Goal: Share content: Share content

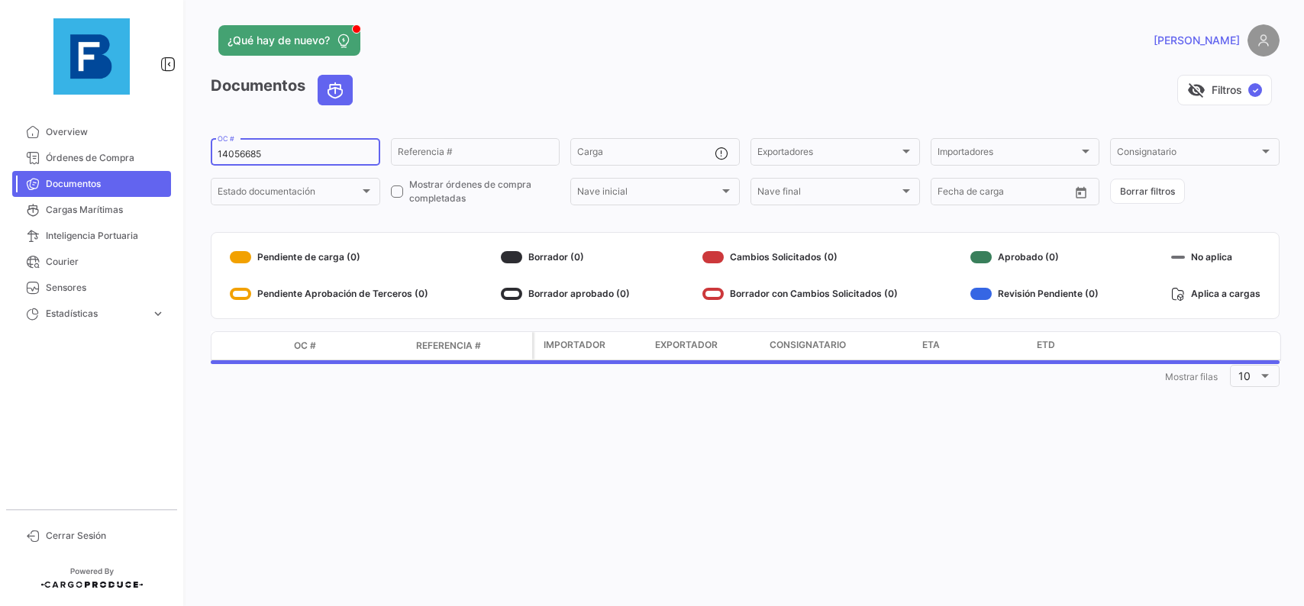
click at [297, 156] on input "14056685" at bounding box center [296, 154] width 156 height 11
drag, startPoint x: 308, startPoint y: 159, endPoint x: 156, endPoint y: 168, distance: 152.2
click at [218, 160] on input "14056685" at bounding box center [296, 154] width 156 height 11
paste input "257864885"
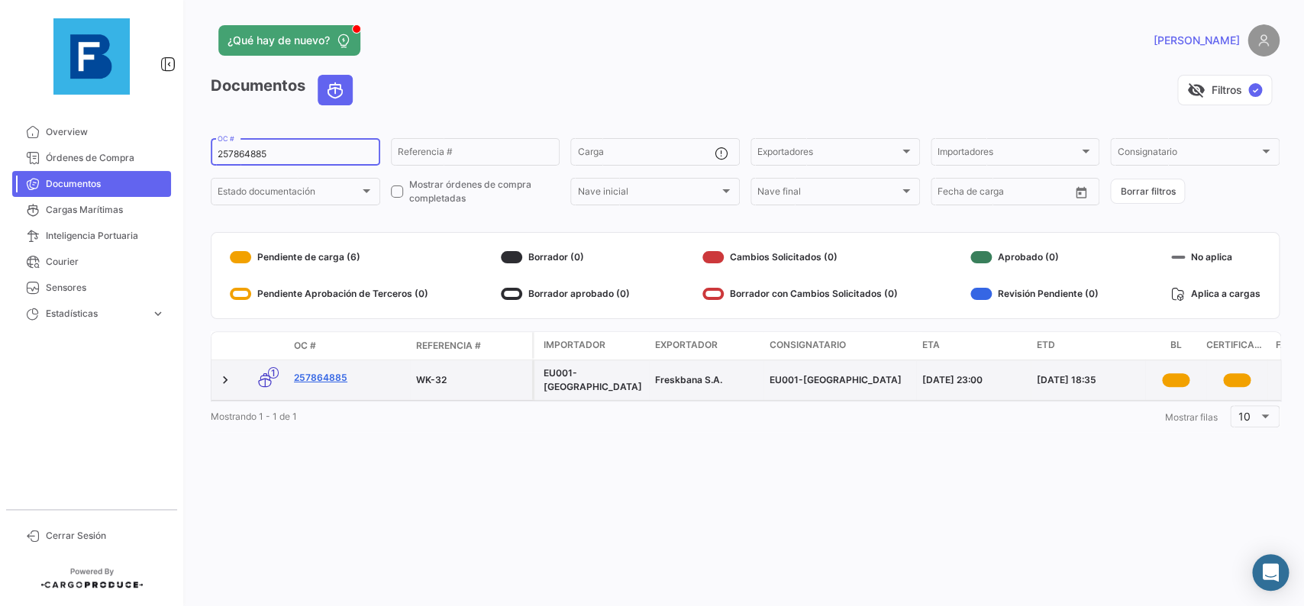
type input "257864885"
click at [328, 380] on link "257864885" at bounding box center [349, 378] width 110 height 14
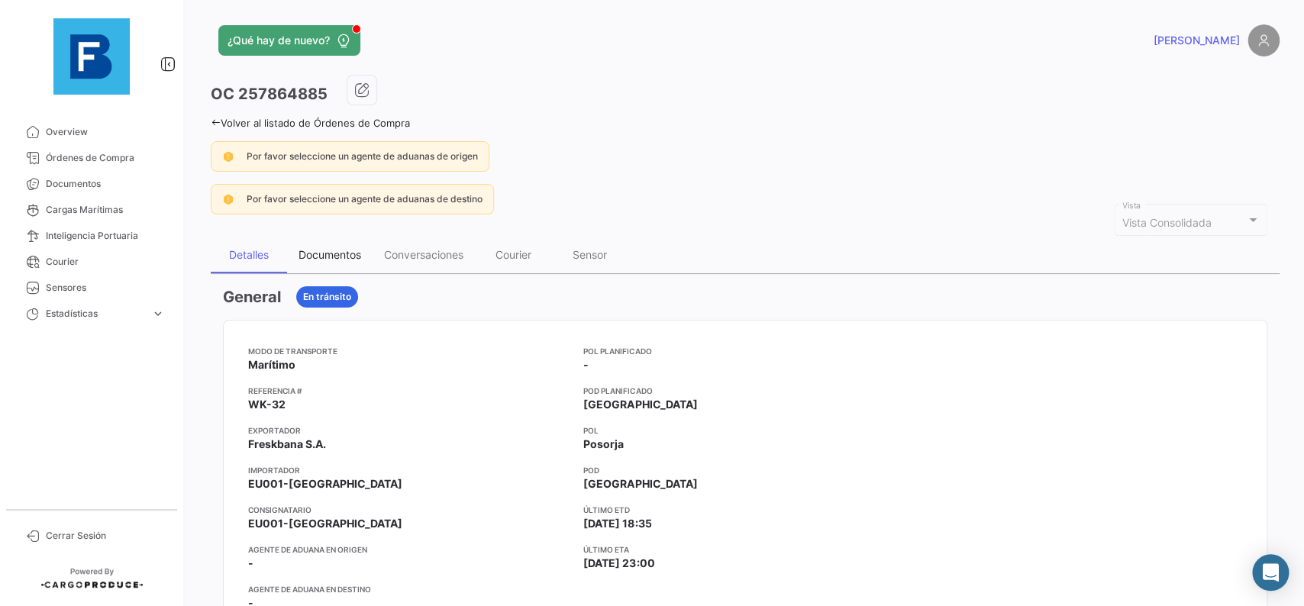
click at [347, 253] on div "Documentos" at bounding box center [330, 254] width 63 height 13
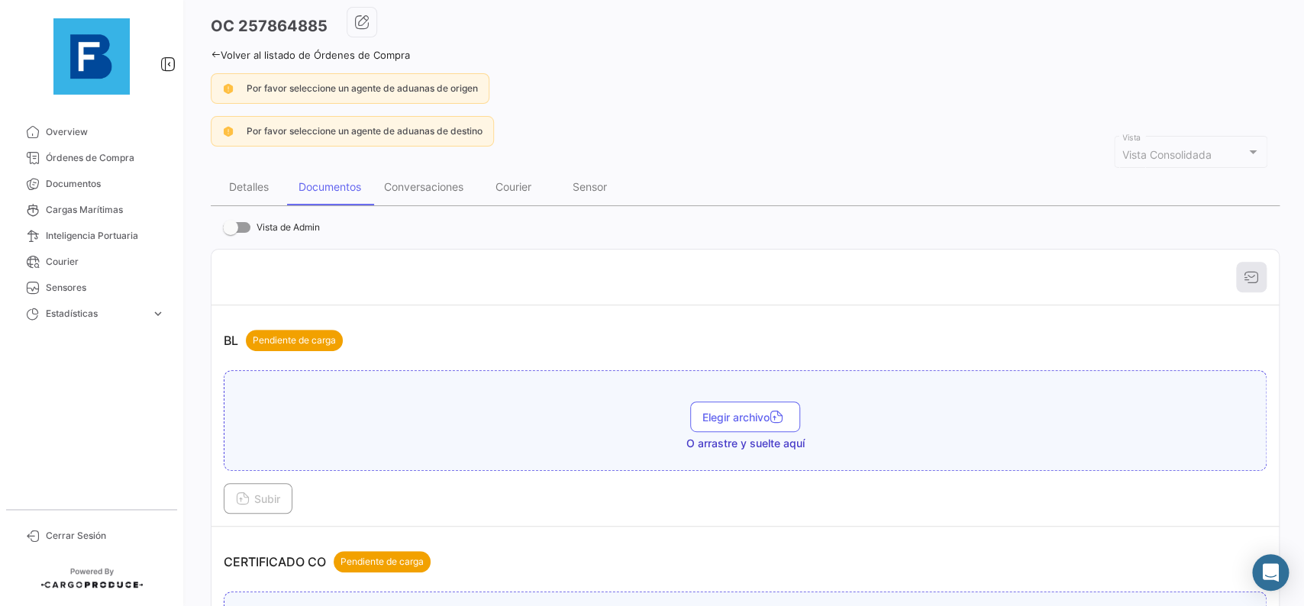
scroll to position [86, 0]
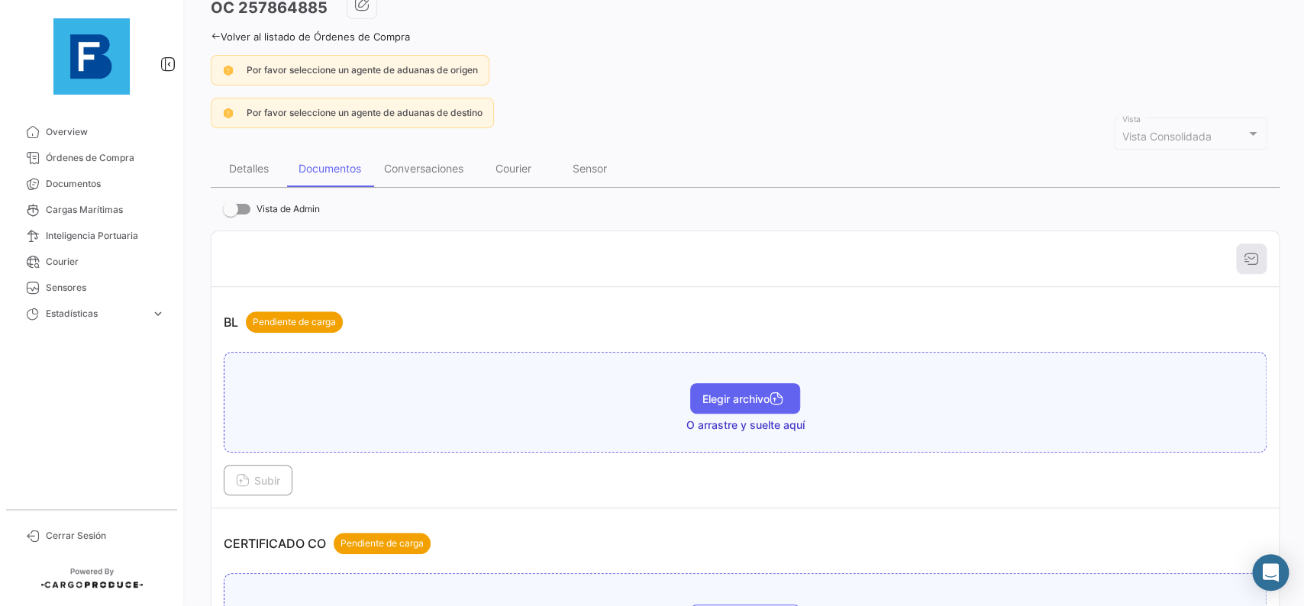
click at [734, 386] on button "Elegir archivo" at bounding box center [745, 398] width 110 height 31
click at [276, 477] on span "Subir" at bounding box center [258, 480] width 44 height 13
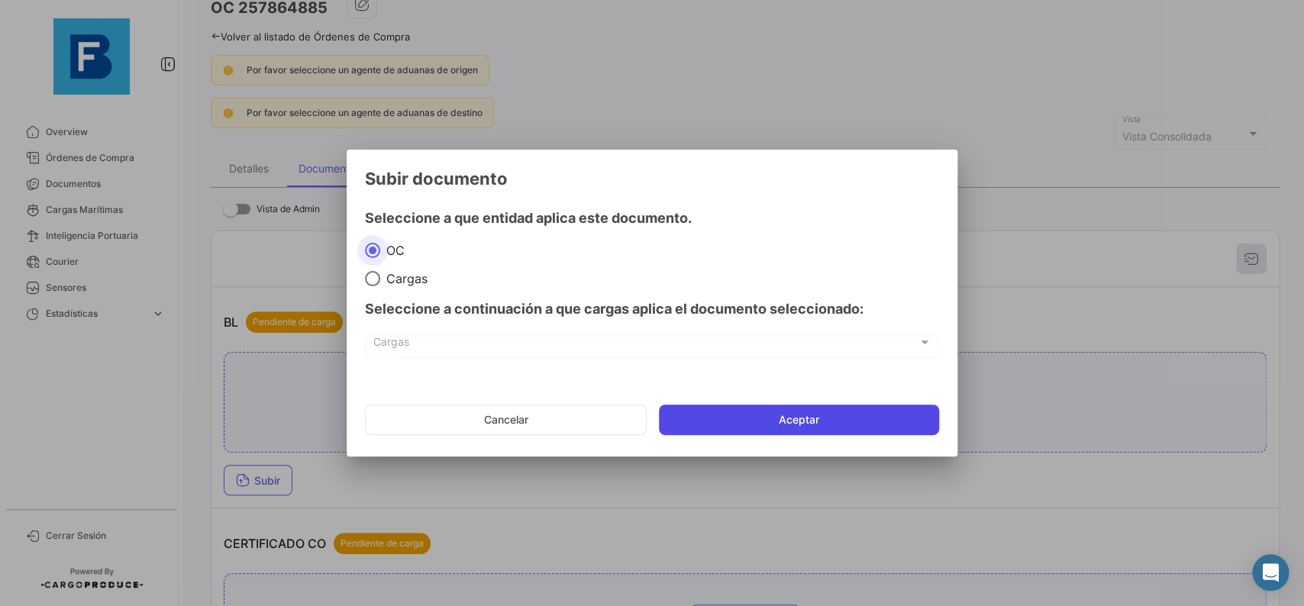
click at [767, 422] on button "Aceptar" at bounding box center [799, 420] width 280 height 31
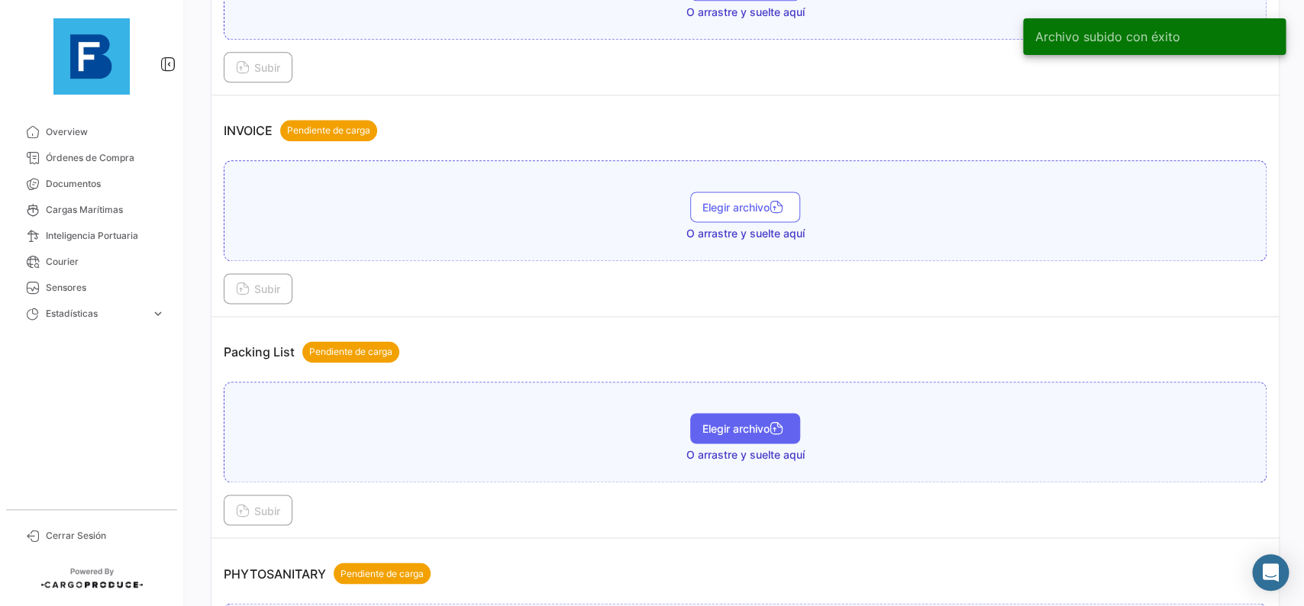
scroll to position [859, 0]
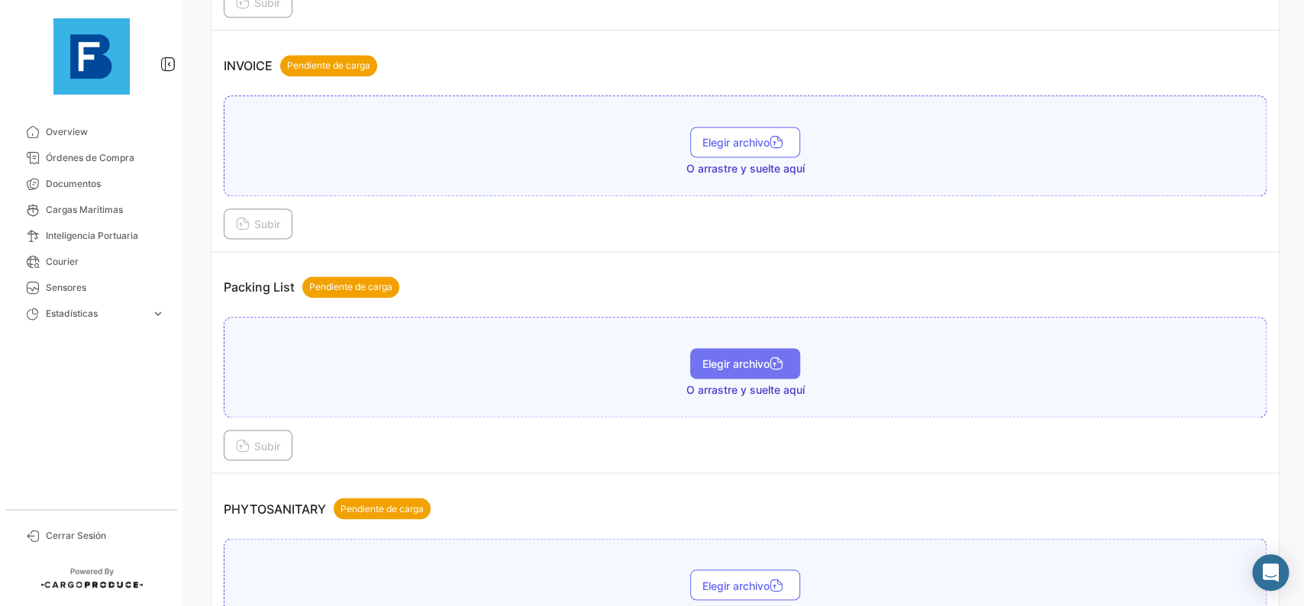
click at [757, 354] on button "Elegir archivo" at bounding box center [745, 363] width 110 height 31
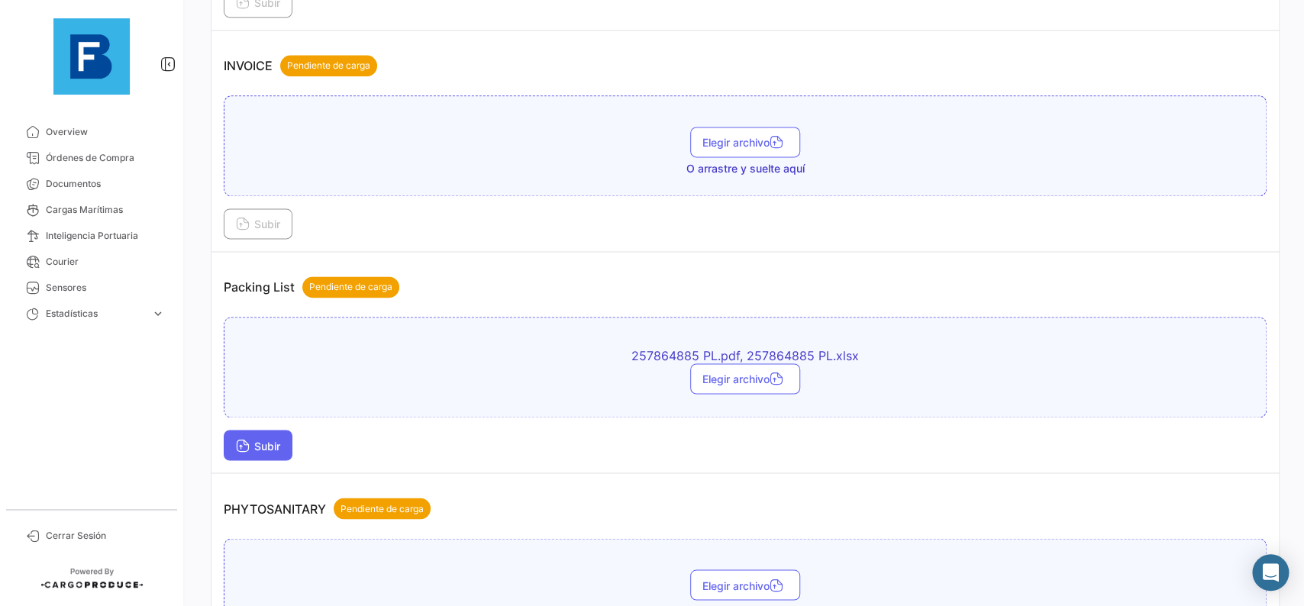
click at [278, 444] on span "Subir" at bounding box center [258, 445] width 44 height 13
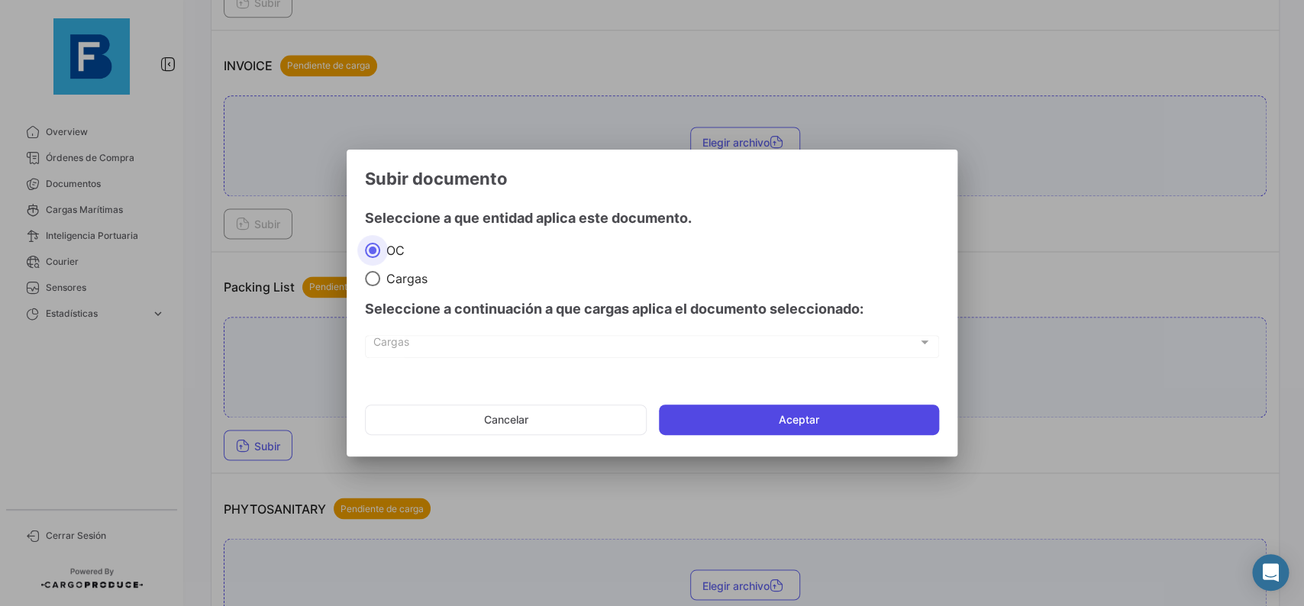
click at [734, 415] on button "Aceptar" at bounding box center [799, 420] width 280 height 31
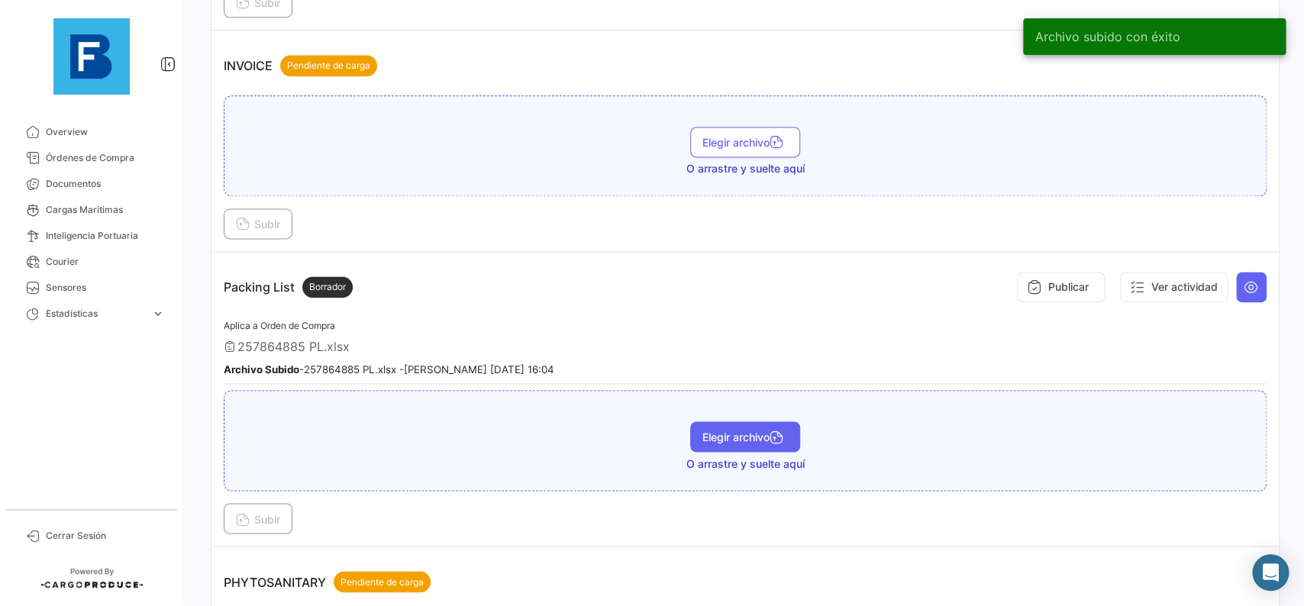
click at [758, 423] on button "Elegir archivo" at bounding box center [745, 437] width 110 height 31
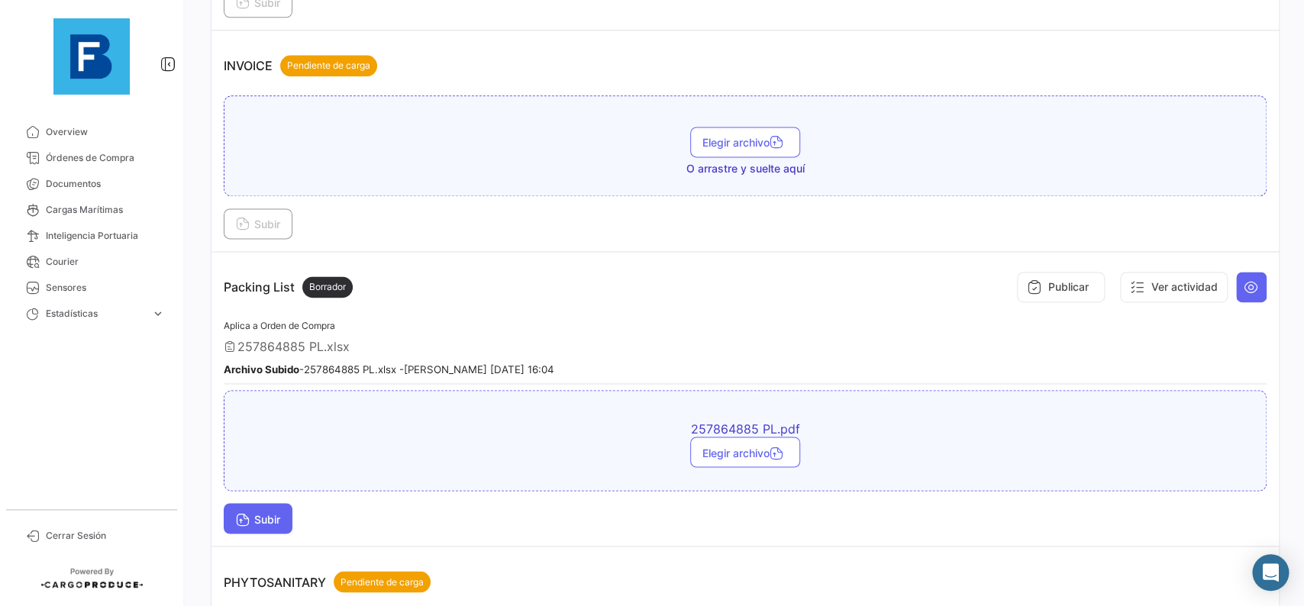
click at [258, 519] on span "Subir" at bounding box center [258, 518] width 44 height 13
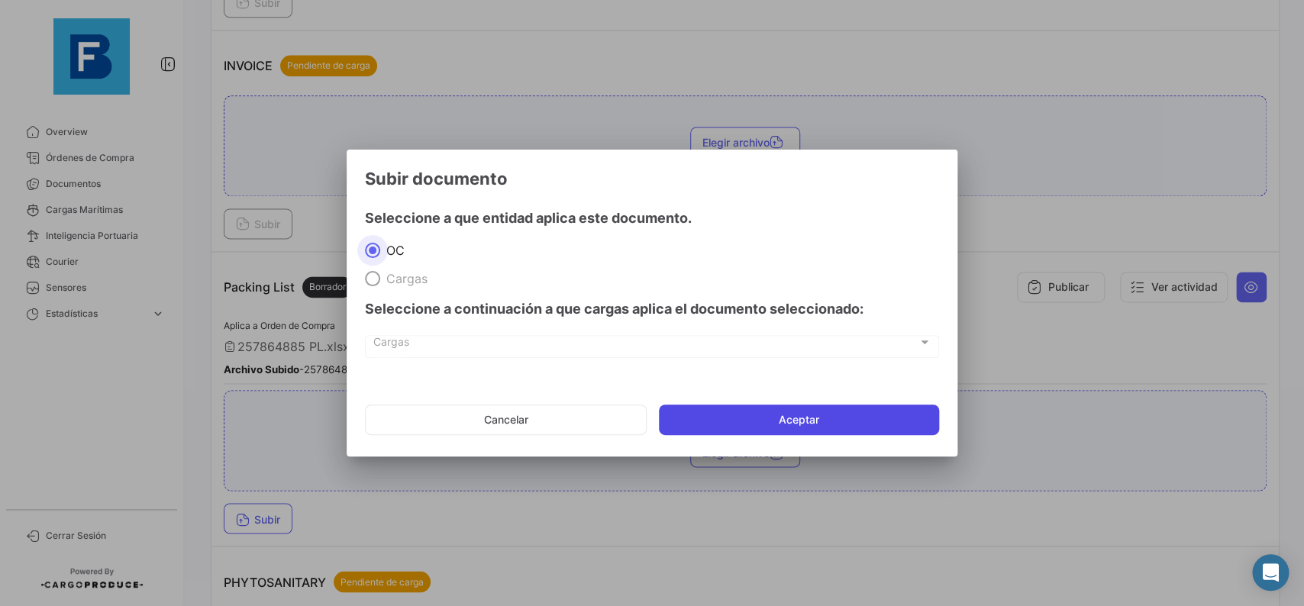
click at [748, 422] on button "Aceptar" at bounding box center [799, 420] width 280 height 31
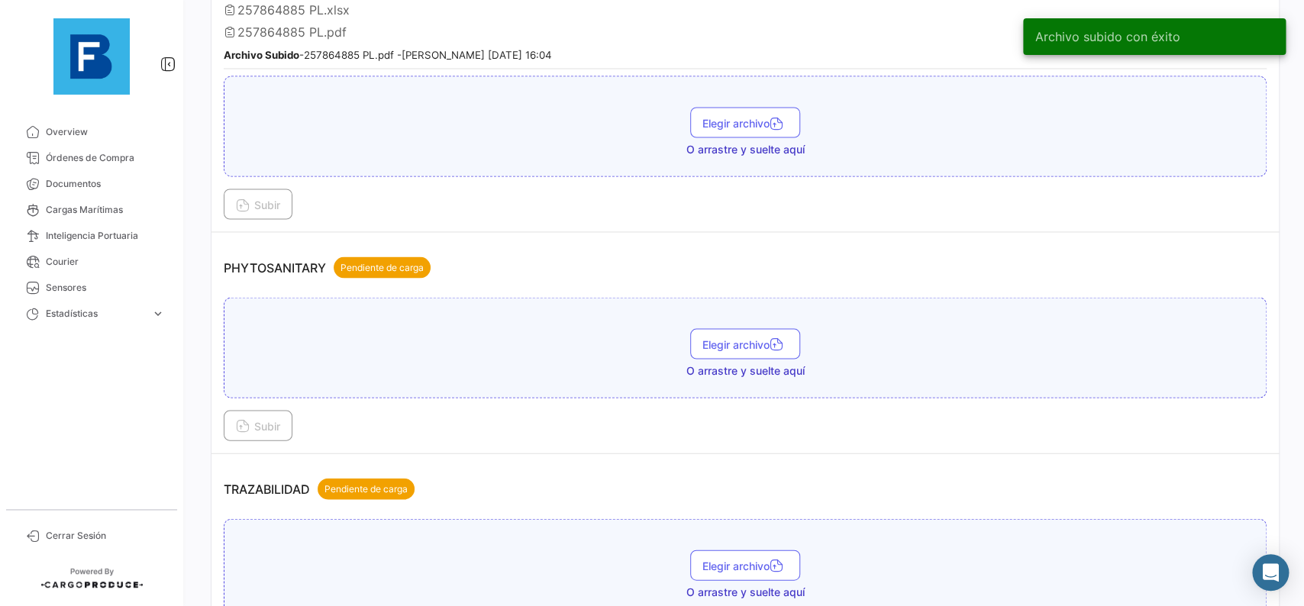
scroll to position [1289, 0]
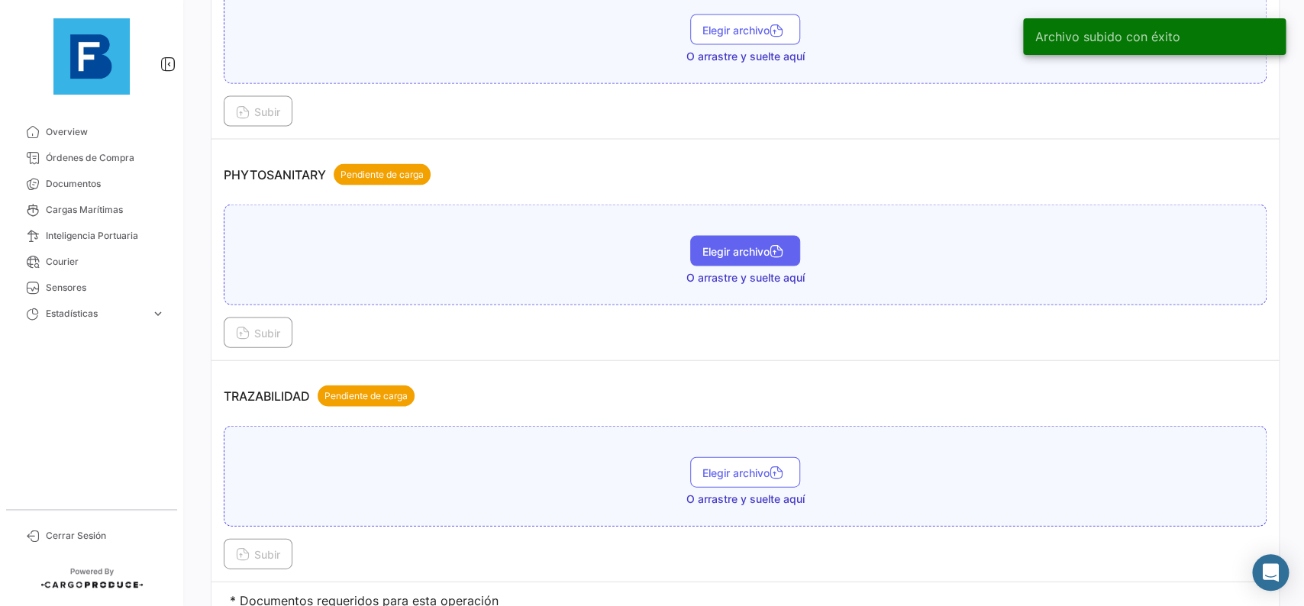
click at [760, 249] on span "Elegir archivo" at bounding box center [746, 250] width 86 height 13
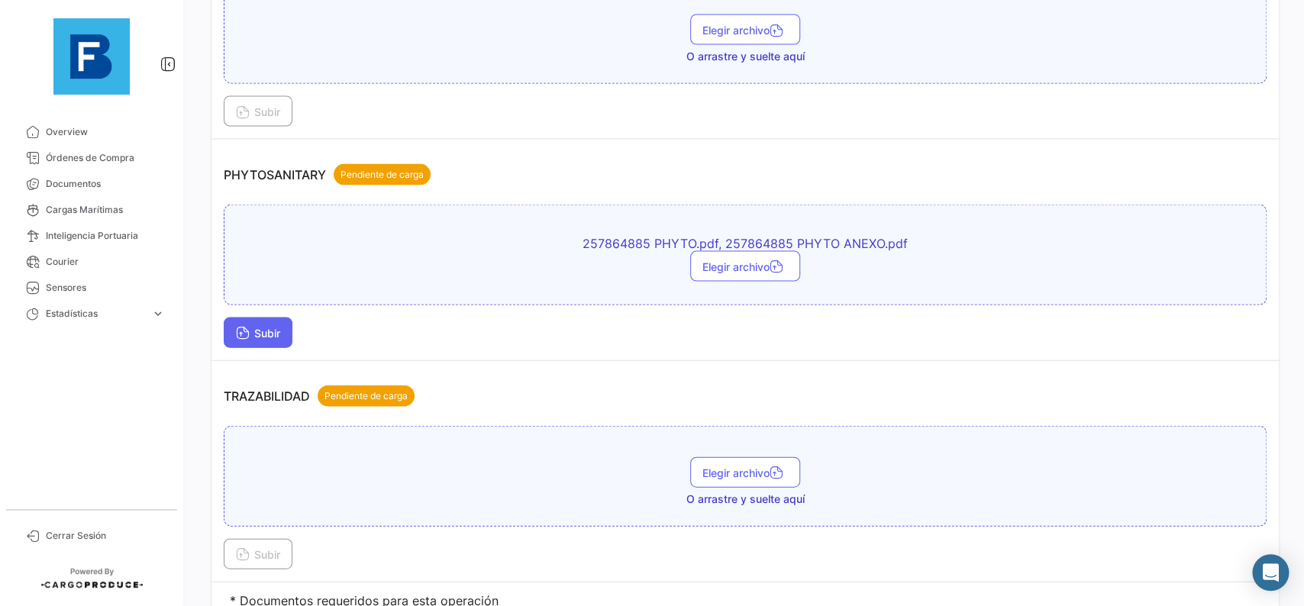
click at [292, 325] on button "Subir" at bounding box center [258, 332] width 69 height 31
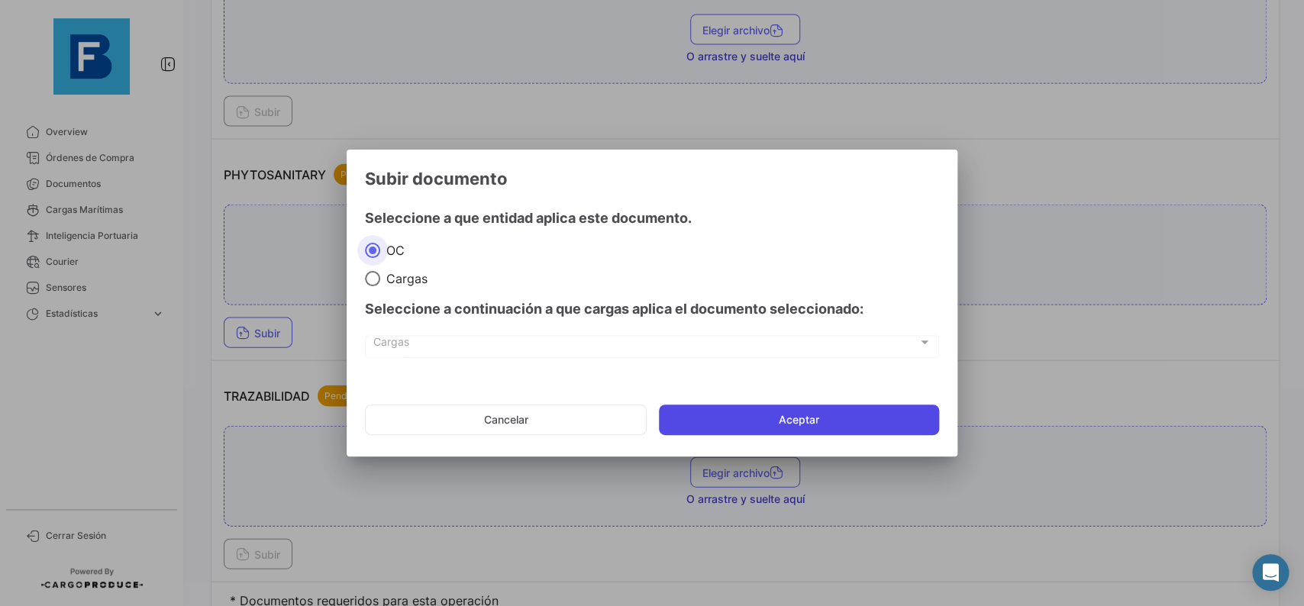
click at [748, 417] on button "Aceptar" at bounding box center [799, 420] width 280 height 31
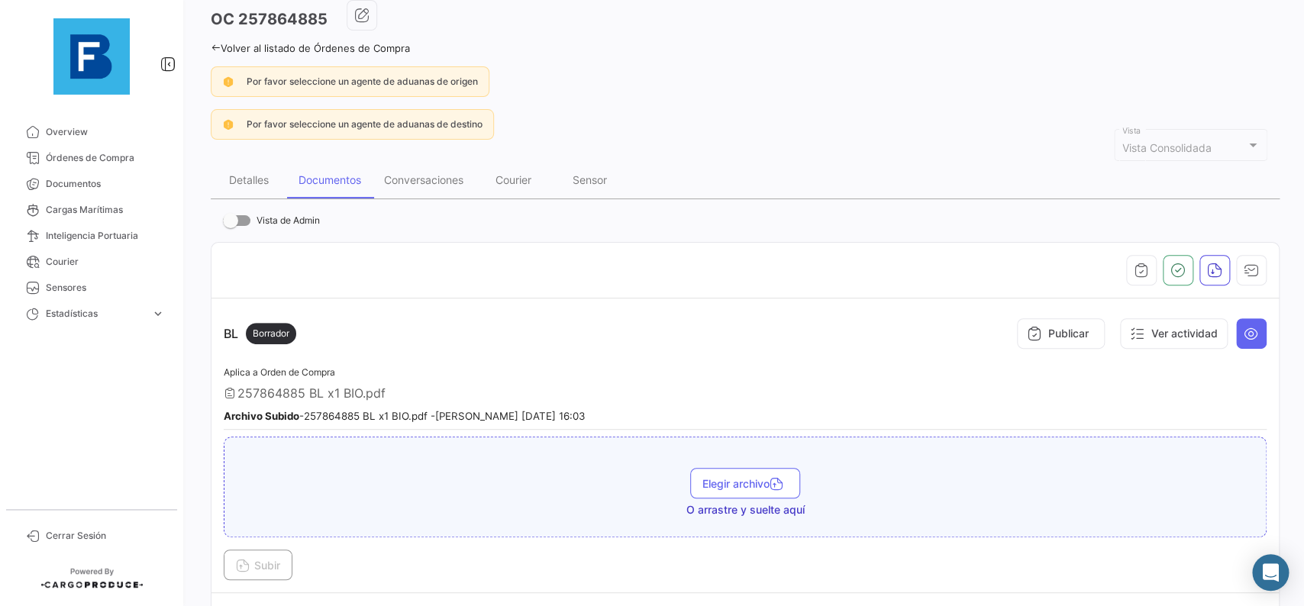
scroll to position [172, 0]
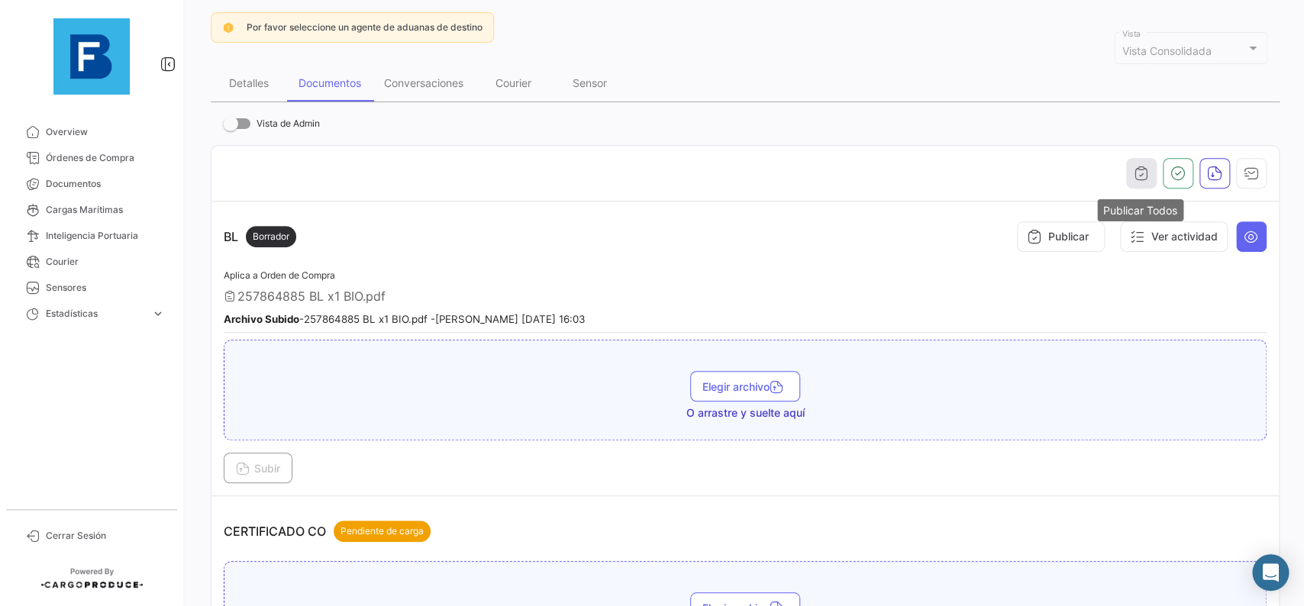
click at [1149, 170] on button "button" at bounding box center [1141, 173] width 31 height 31
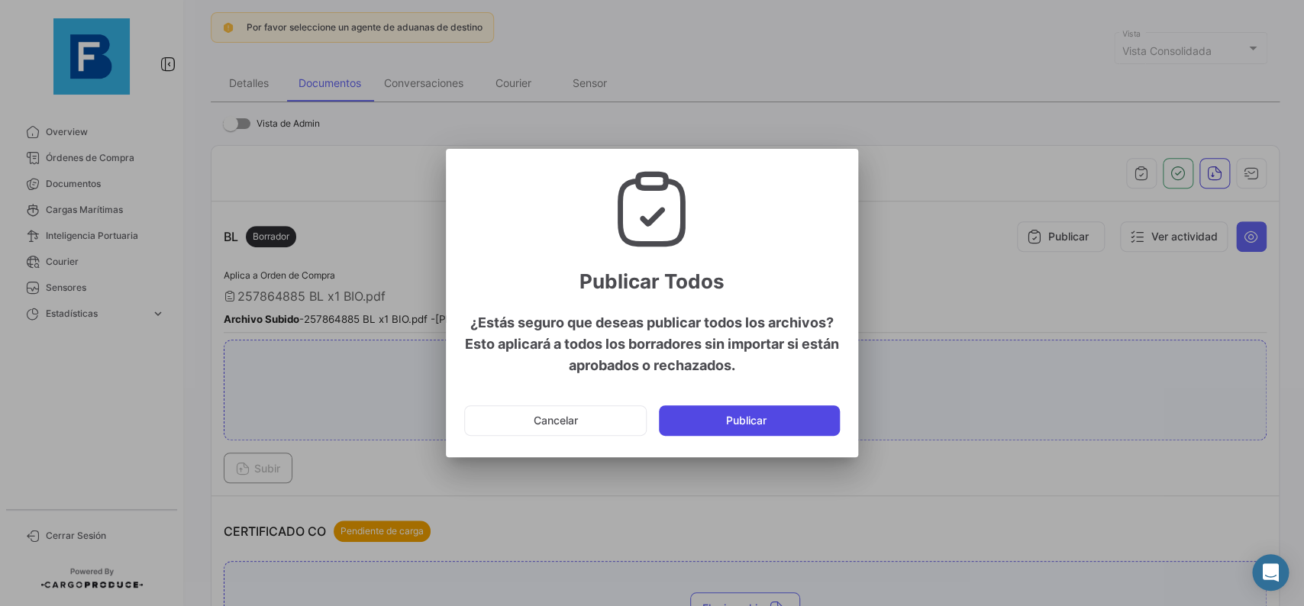
click at [832, 411] on button "Publicar" at bounding box center [749, 421] width 181 height 31
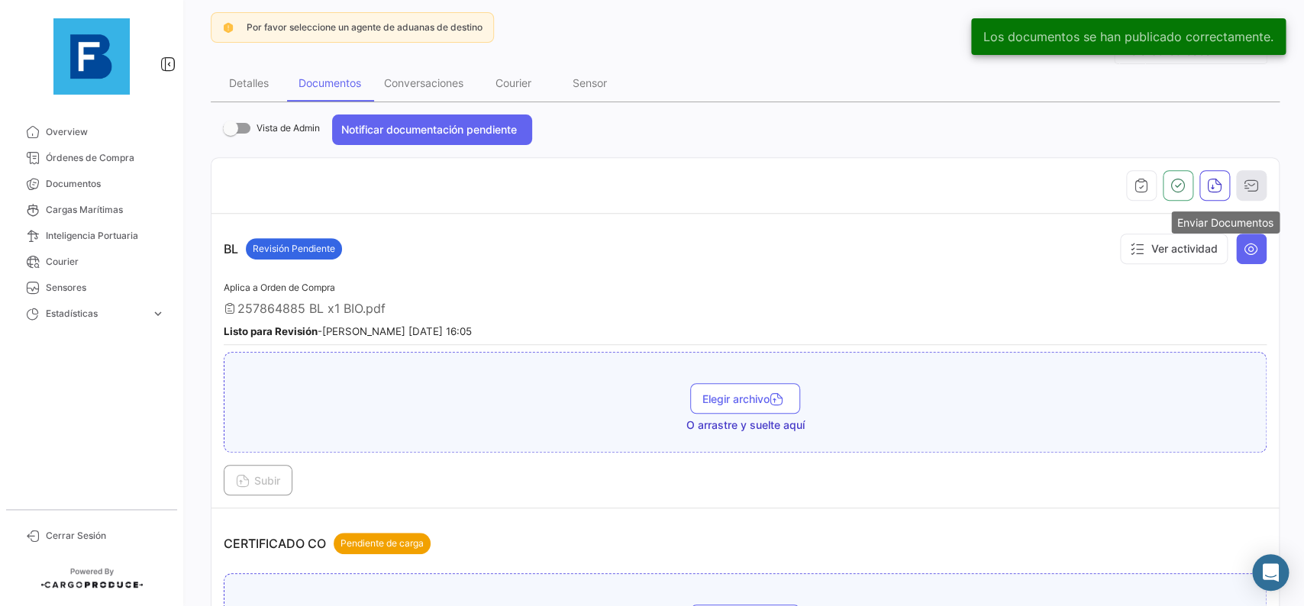
click at [1266, 184] on button "button" at bounding box center [1251, 185] width 31 height 31
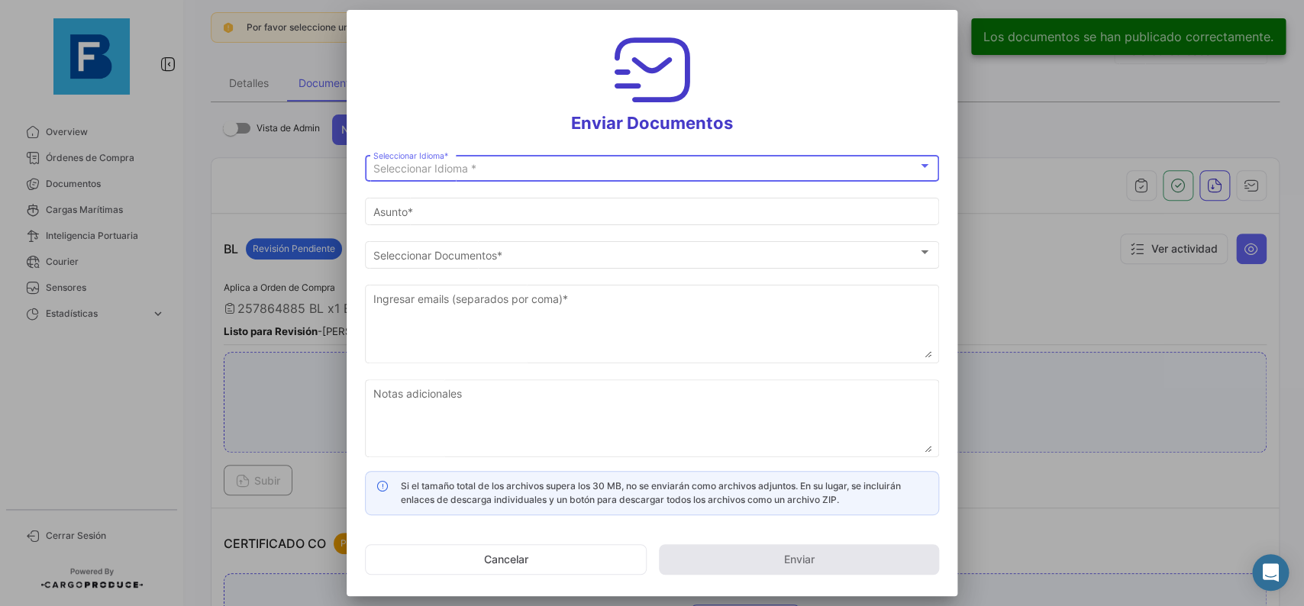
click at [749, 166] on div "Seleccionar Idioma *" at bounding box center [645, 169] width 544 height 13
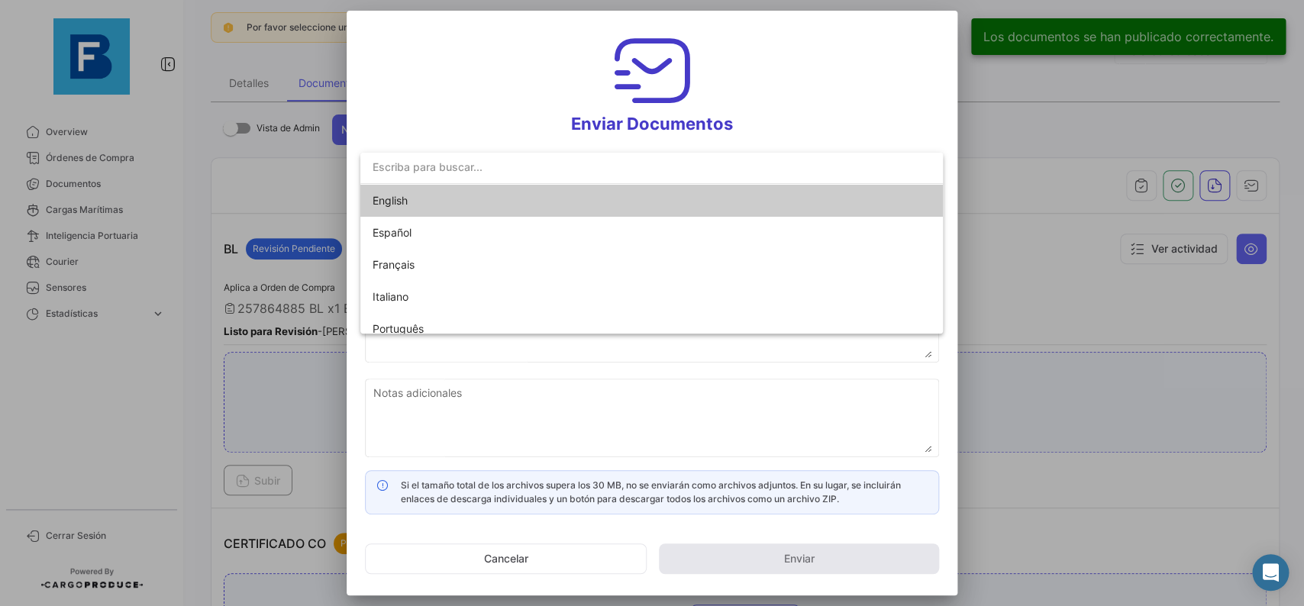
click at [716, 205] on mat-option "English" at bounding box center [651, 201] width 583 height 32
type input "[PERSON_NAME] has shared the documents of PO # 257864885 with you"
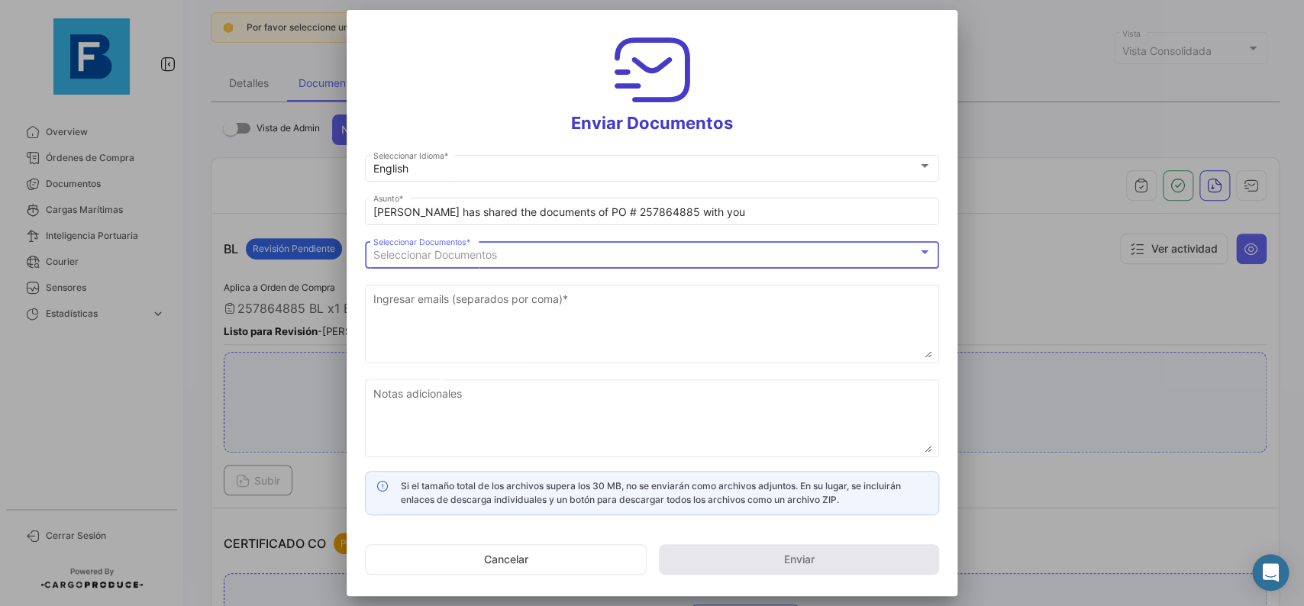
click at [625, 254] on div "Seleccionar Documentos" at bounding box center [645, 255] width 544 height 13
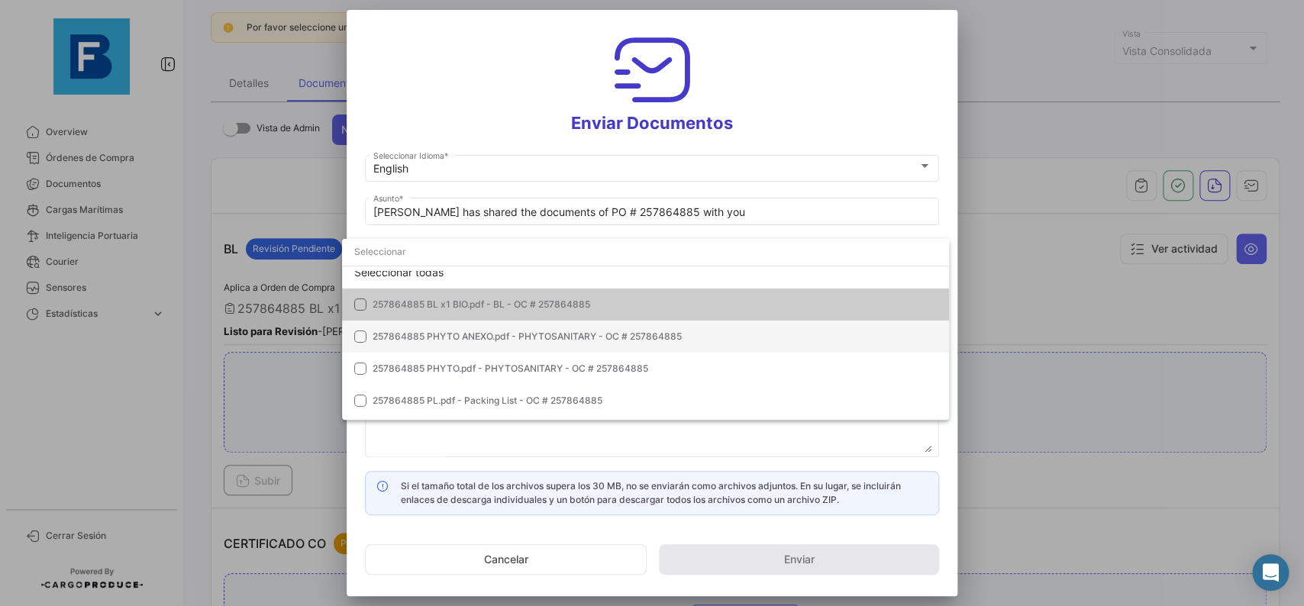
scroll to position [0, 0]
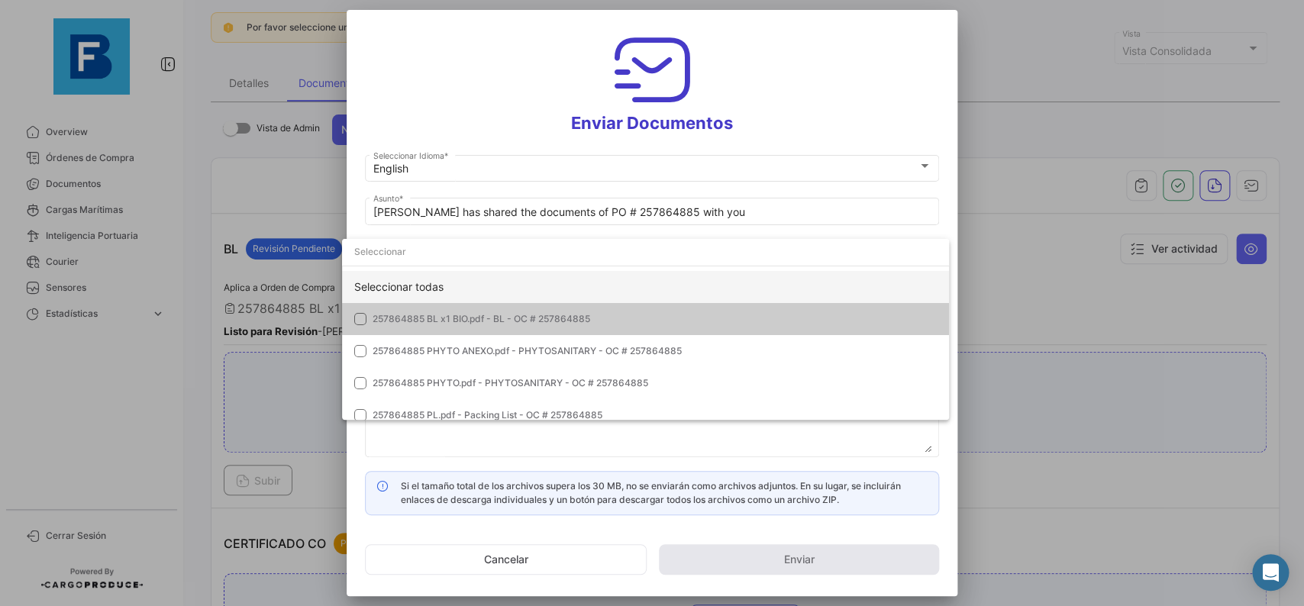
click at [739, 281] on div "Seleccionar todas" at bounding box center [645, 287] width 607 height 32
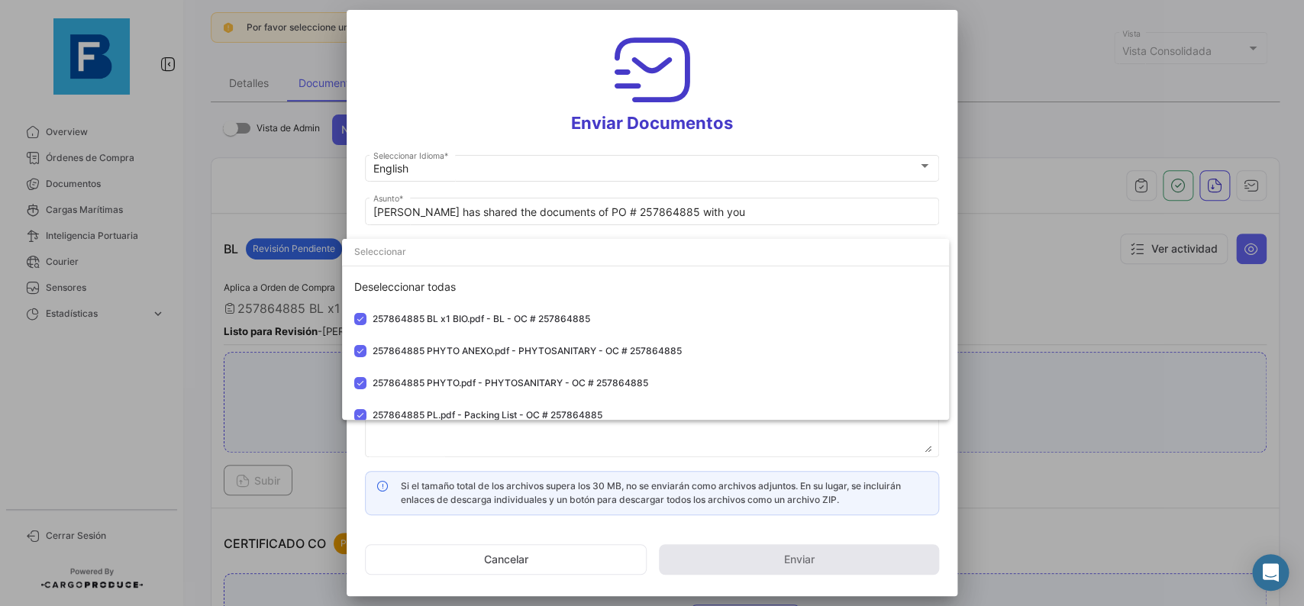
click at [958, 208] on div at bounding box center [652, 303] width 1304 height 606
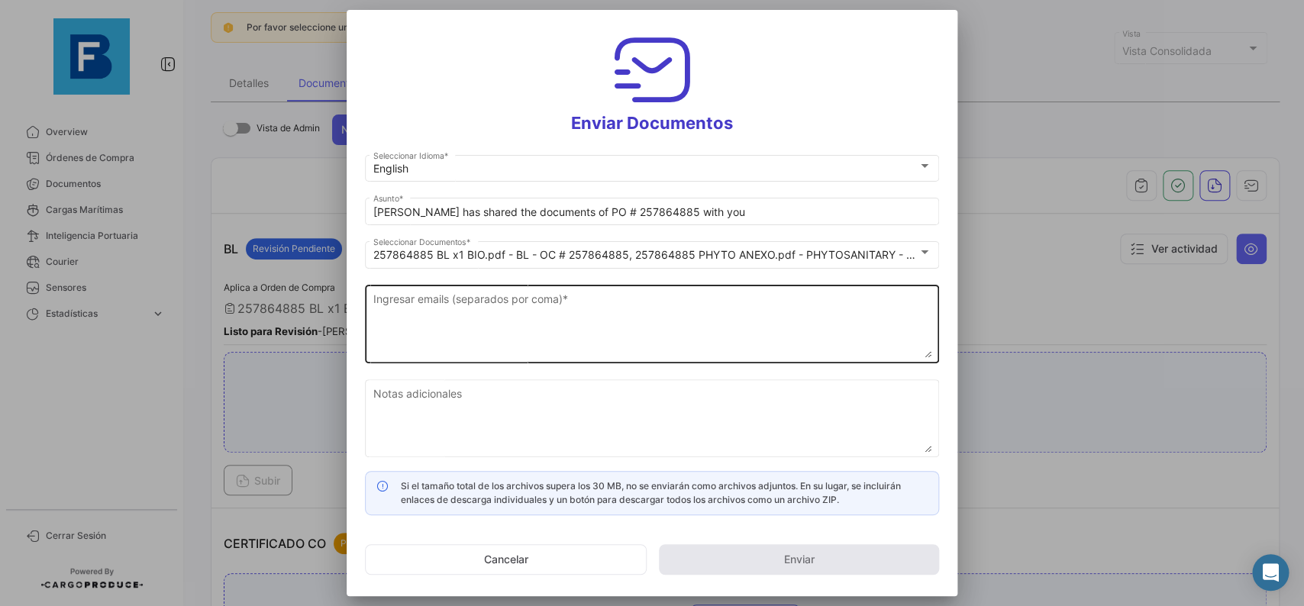
click at [636, 334] on textarea "Ingresar emails (separados por coma) *" at bounding box center [652, 324] width 558 height 67
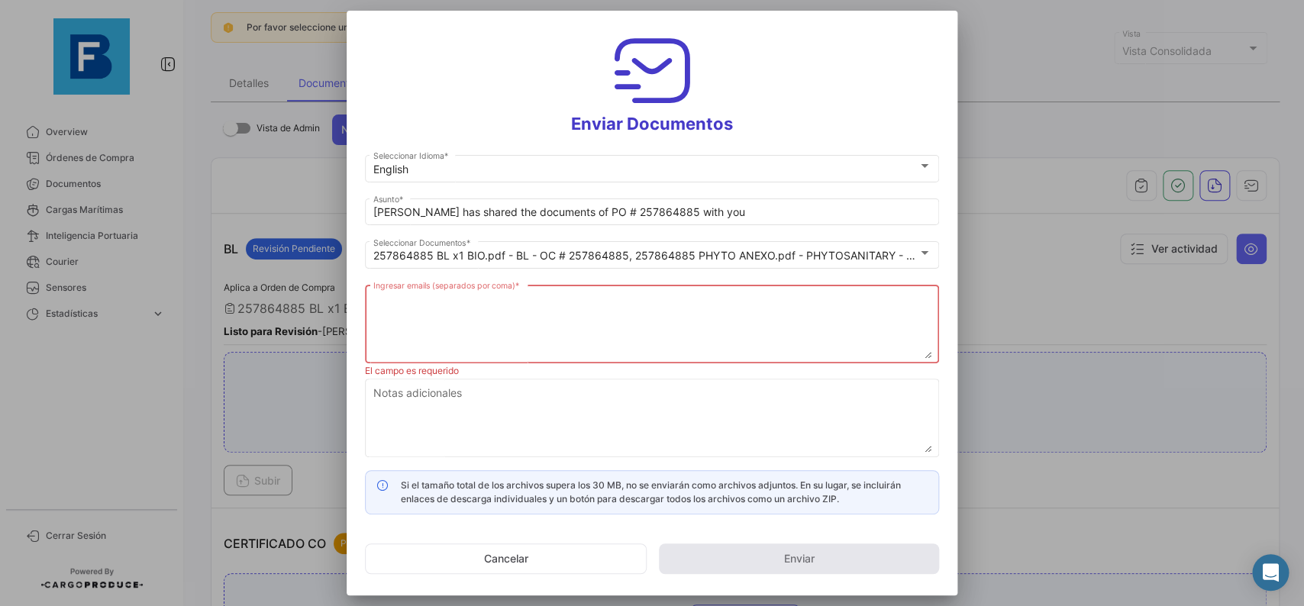
paste textarea "[PERSON_NAME][EMAIL_ADDRESS][DOMAIN_NAME],[DOMAIN_NAME][EMAIL_ADDRESS][DOMAIN_N…"
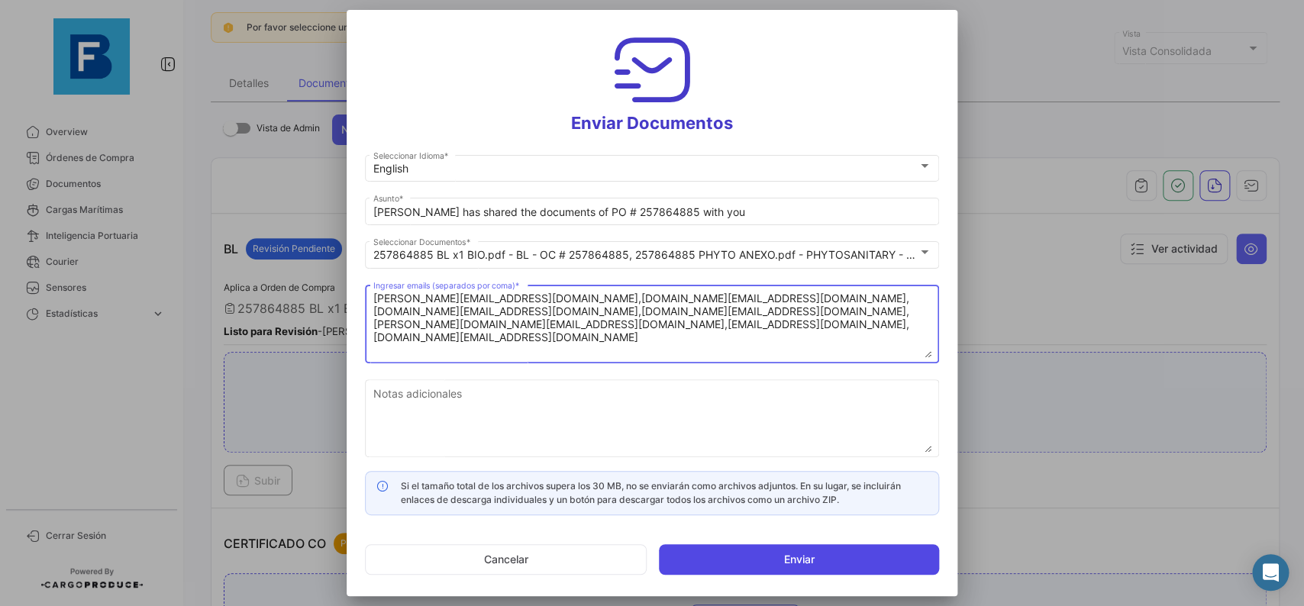
type textarea "[PERSON_NAME][EMAIL_ADDRESS][DOMAIN_NAME],[DOMAIN_NAME][EMAIL_ADDRESS][DOMAIN_N…"
click at [784, 569] on button "Enviar" at bounding box center [799, 559] width 280 height 31
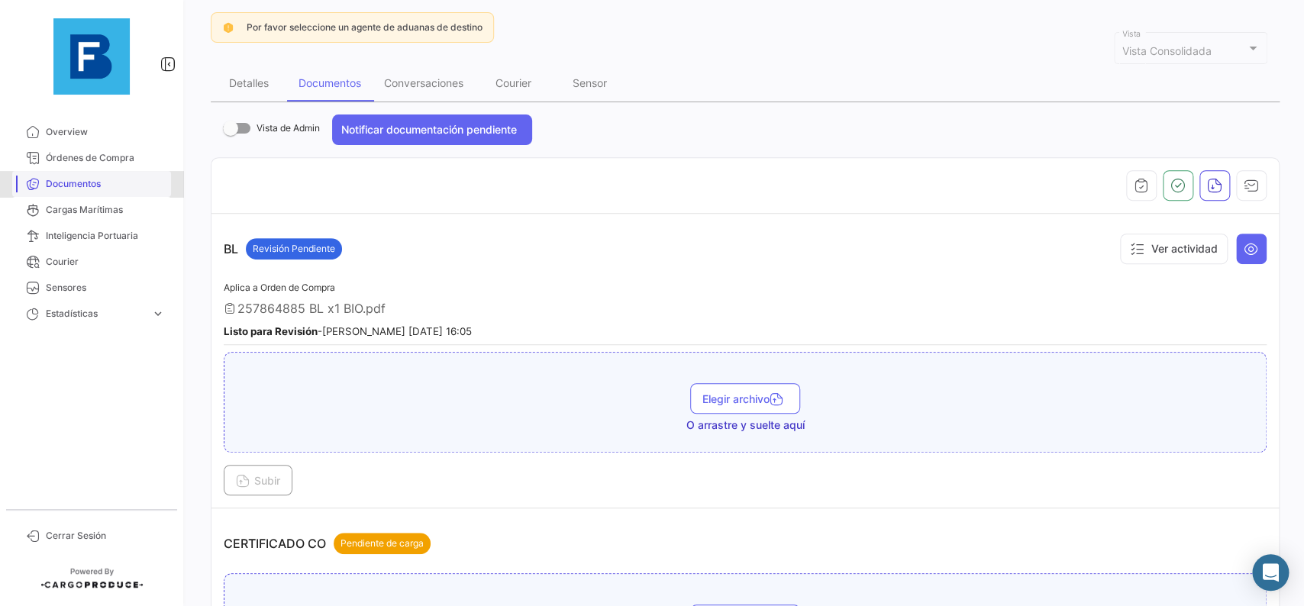
click at [92, 186] on span "Documentos" at bounding box center [105, 184] width 119 height 14
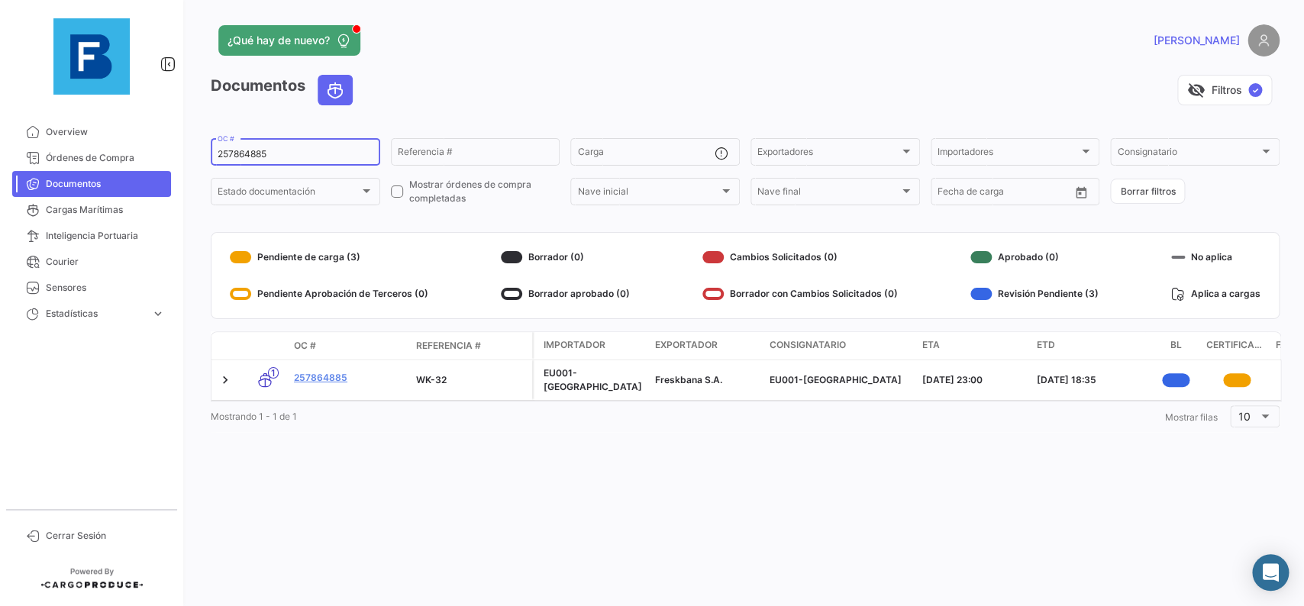
drag, startPoint x: 297, startPoint y: 157, endPoint x: 80, endPoint y: 179, distance: 218.0
click at [218, 160] on input "257864885" at bounding box center [296, 154] width 156 height 11
paste input "36883448"
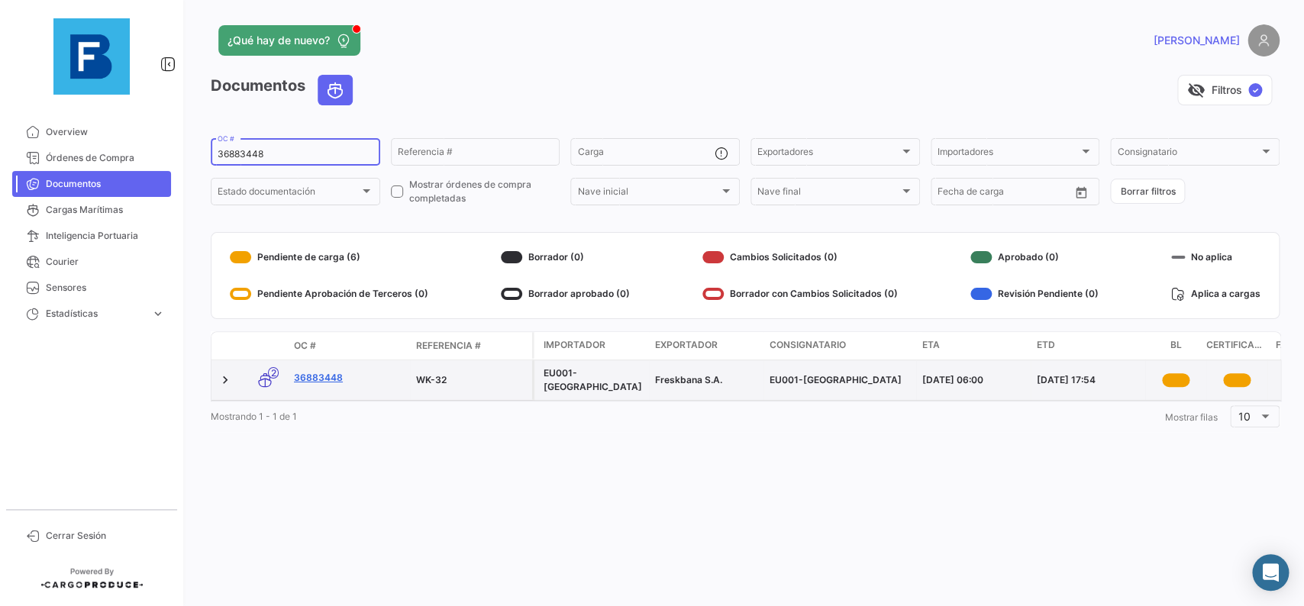
type input "36883448"
click at [332, 376] on link "36883448" at bounding box center [349, 378] width 110 height 14
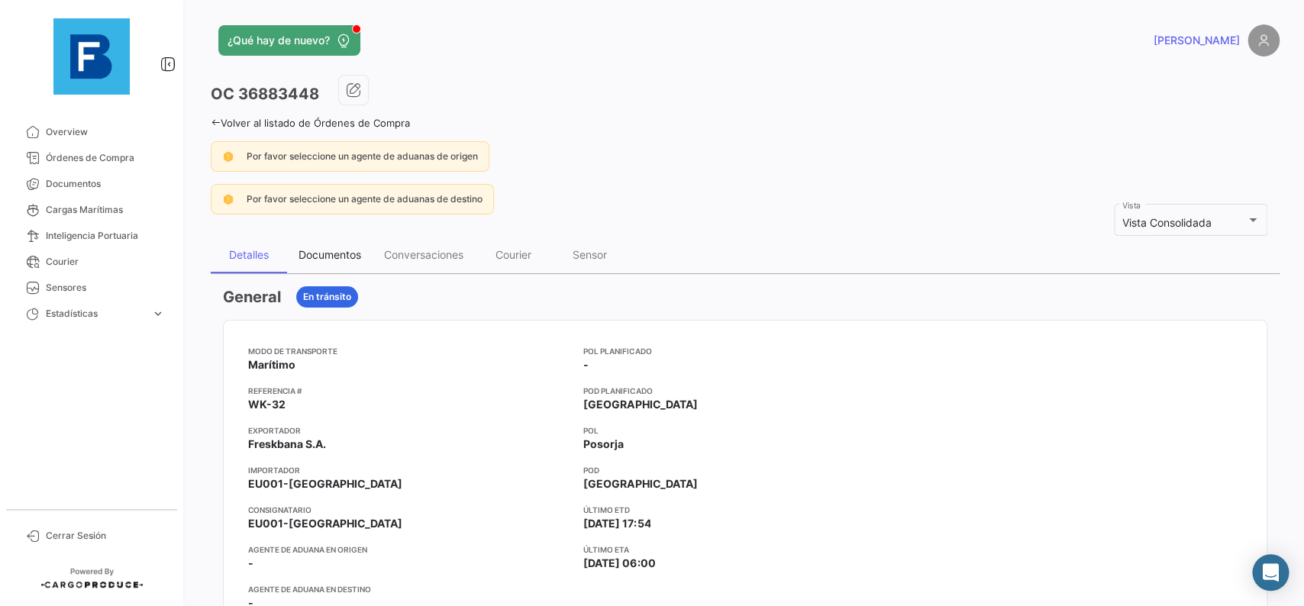
click at [340, 262] on div "Documentos" at bounding box center [330, 255] width 86 height 37
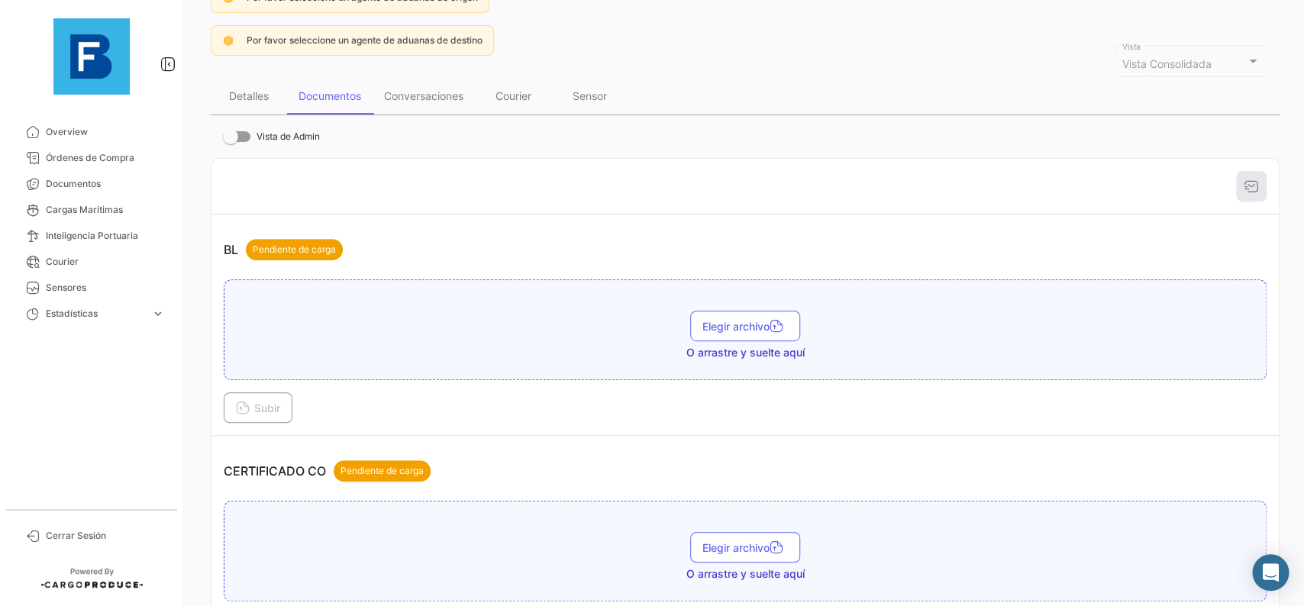
scroll to position [172, 0]
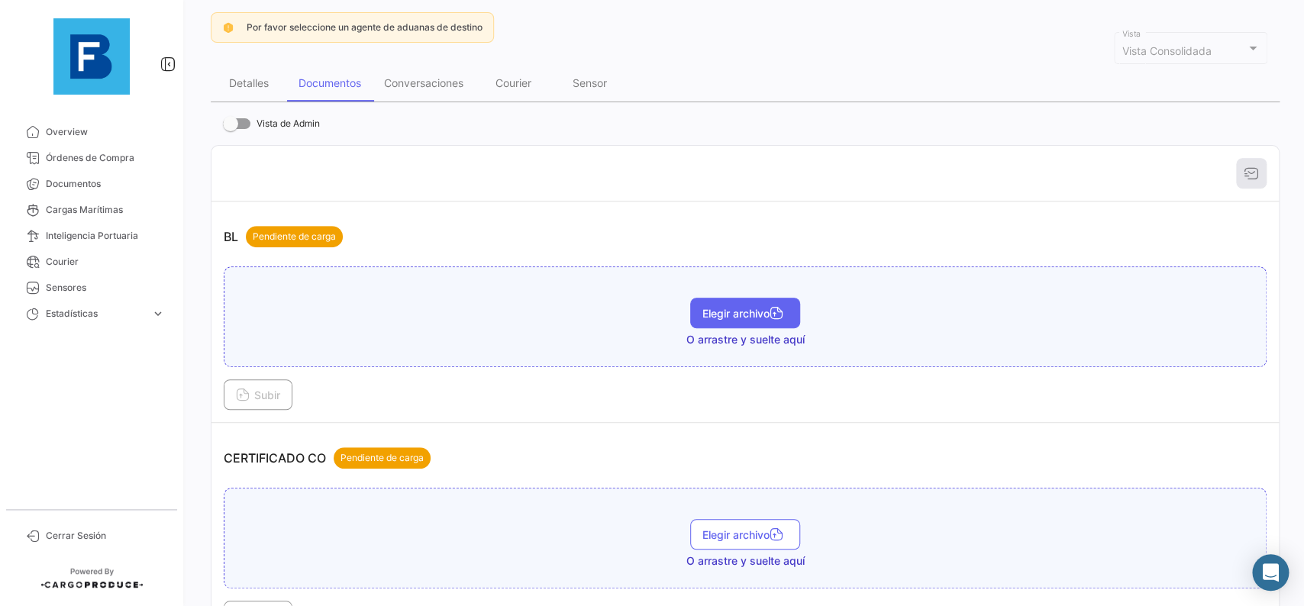
click at [725, 325] on button "Elegir archivo" at bounding box center [745, 313] width 110 height 31
click at [237, 408] on button "Subir" at bounding box center [258, 395] width 69 height 31
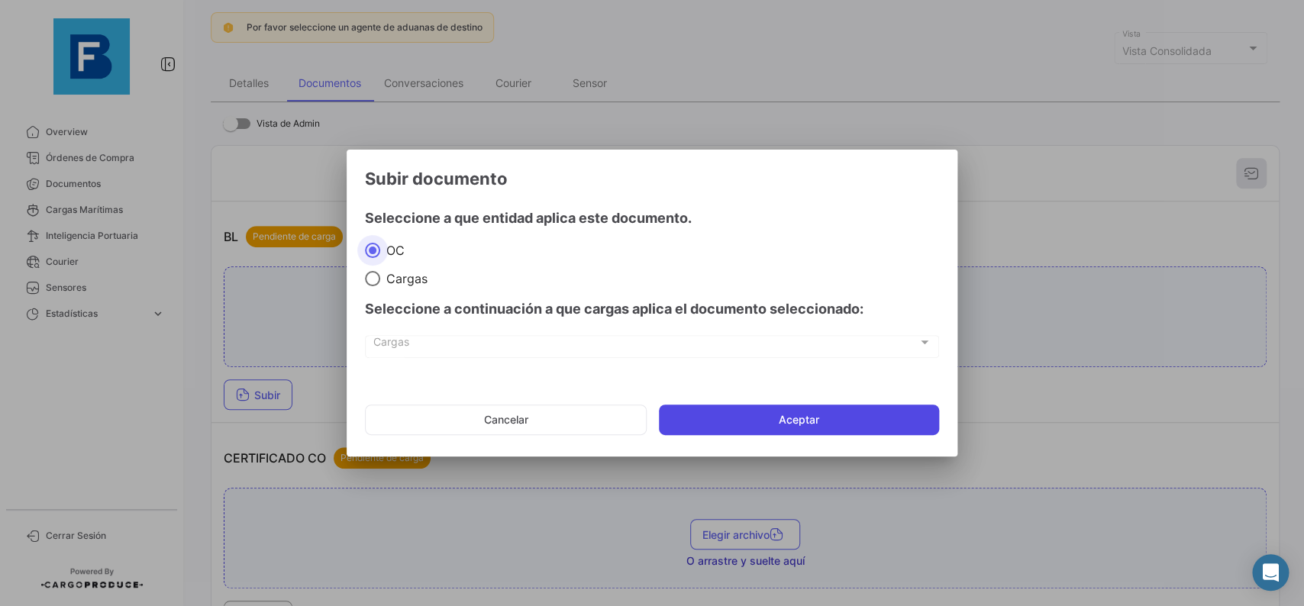
click at [743, 416] on button "Aceptar" at bounding box center [799, 420] width 280 height 31
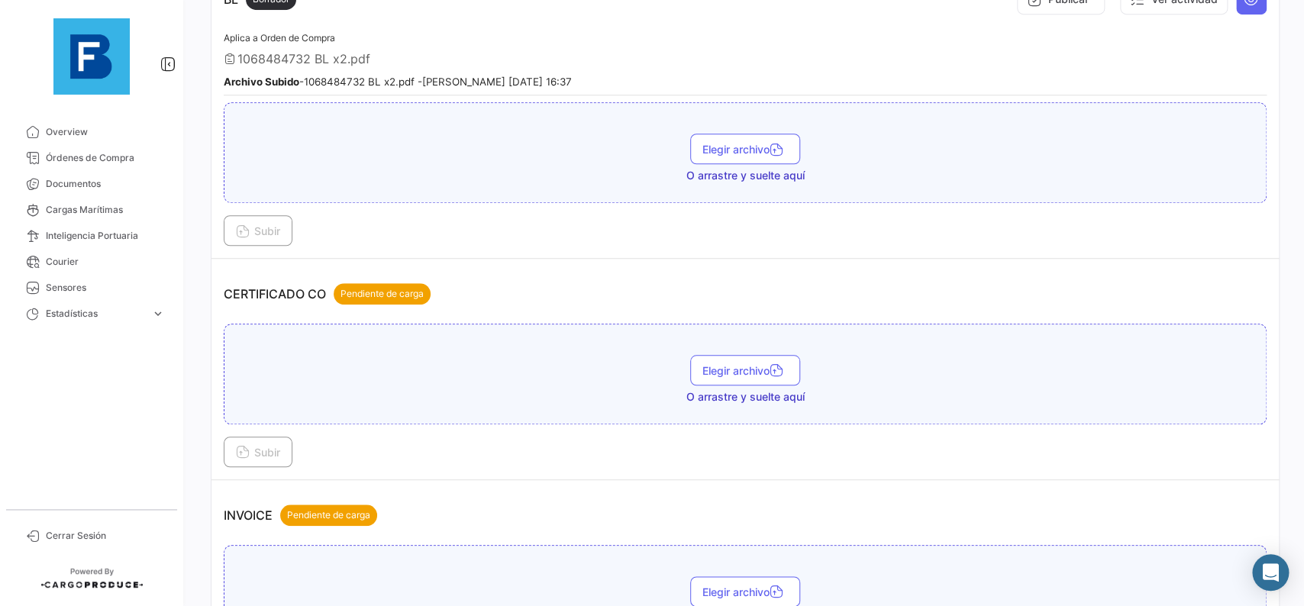
scroll to position [515, 0]
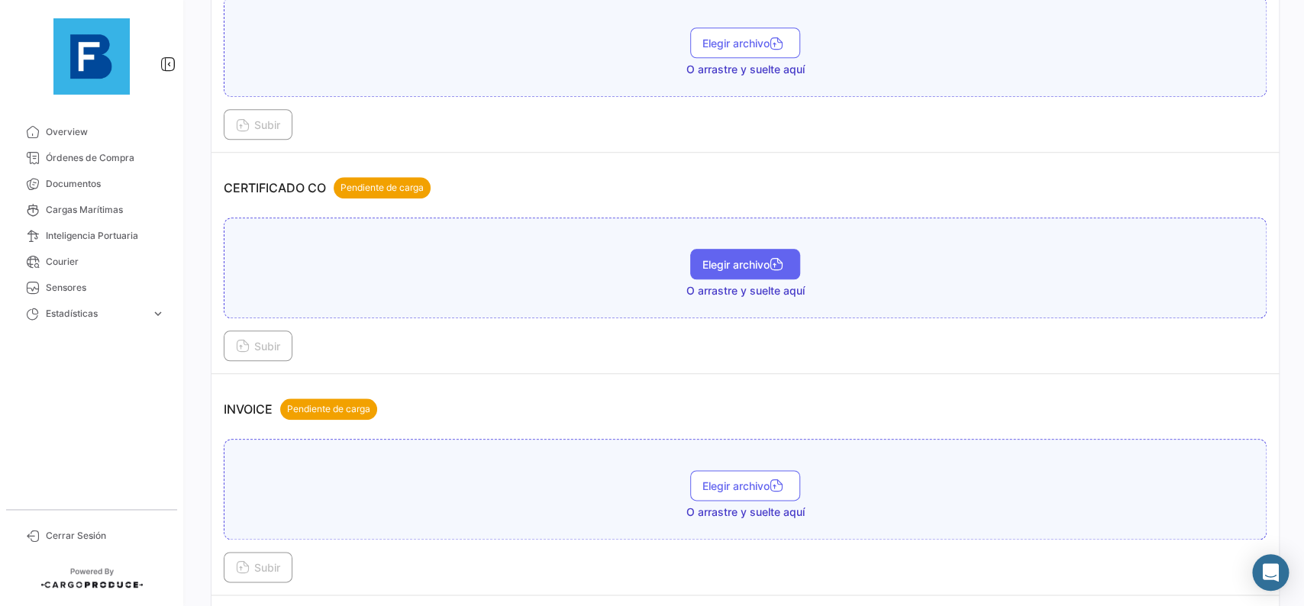
click at [696, 272] on button "Elegir archivo" at bounding box center [745, 264] width 110 height 31
click at [239, 347] on icon at bounding box center [243, 348] width 14 height 14
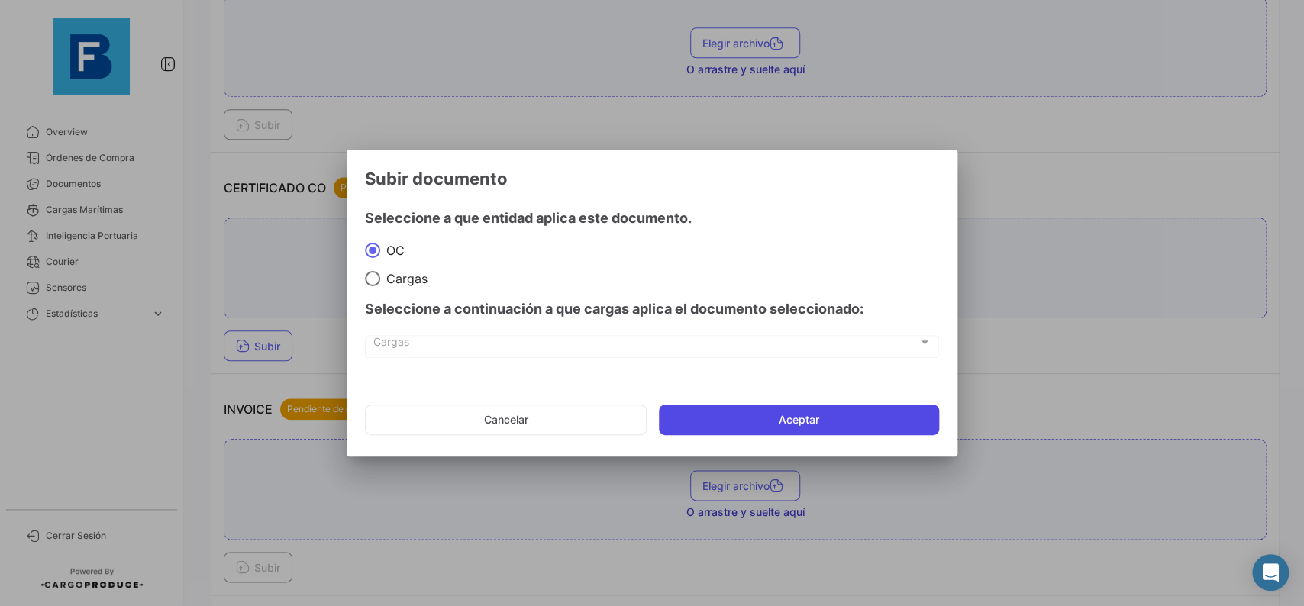
click at [722, 417] on button "Aceptar" at bounding box center [799, 420] width 280 height 31
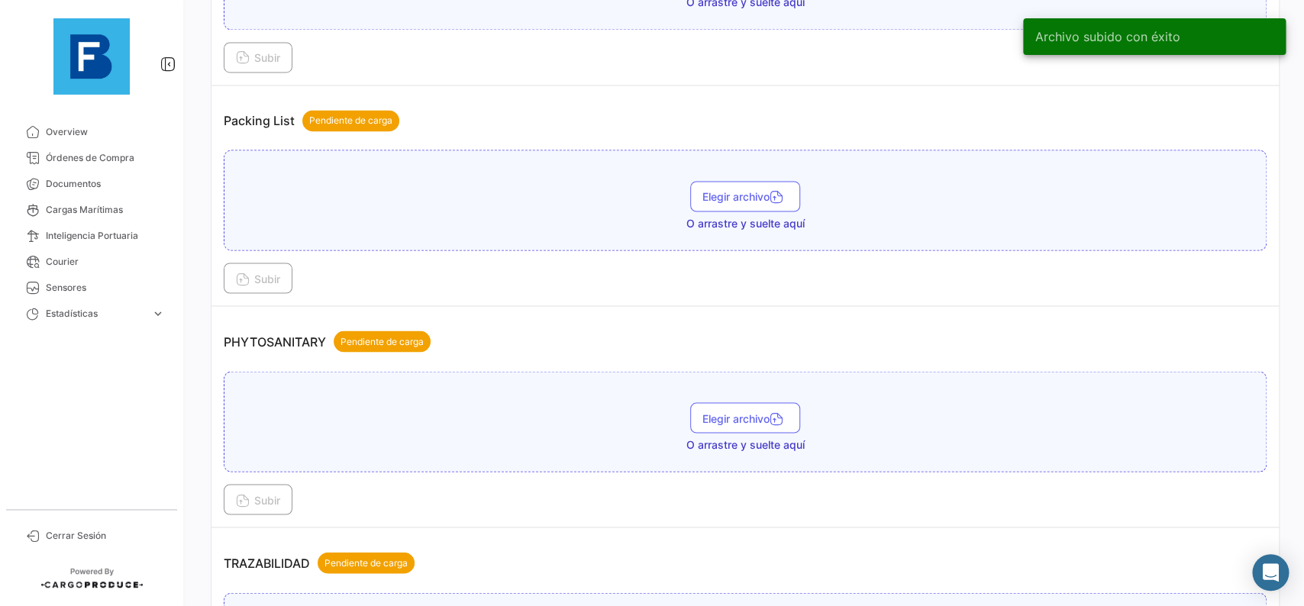
scroll to position [1117, 0]
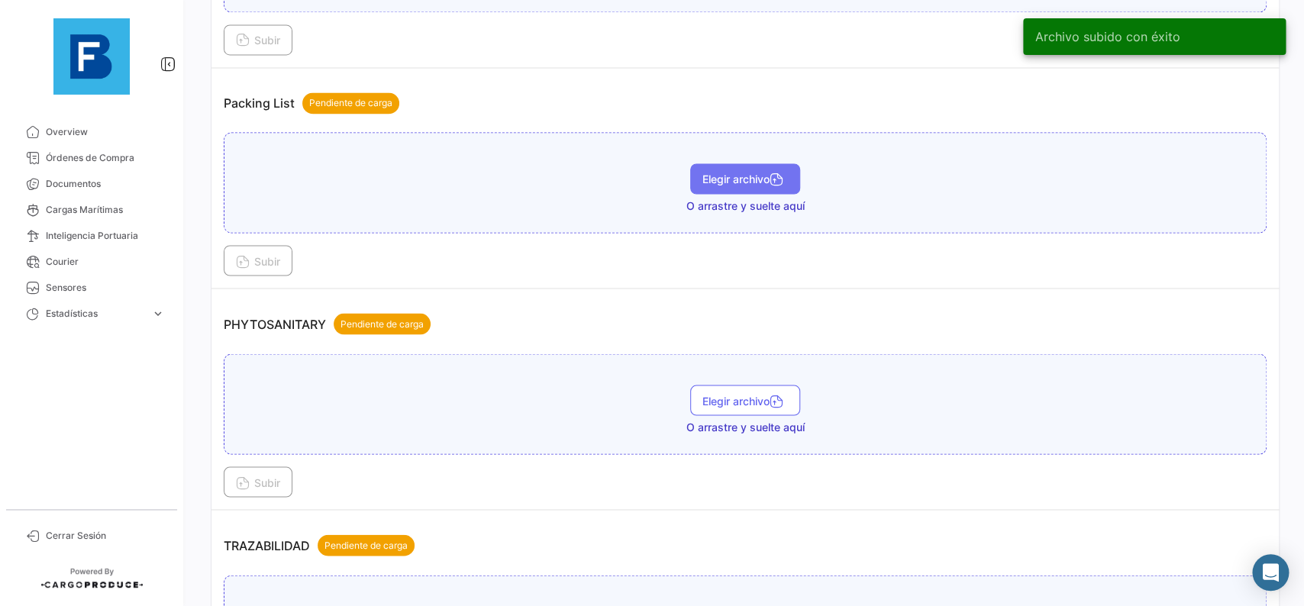
click at [716, 174] on span "Elegir archivo" at bounding box center [746, 179] width 86 height 13
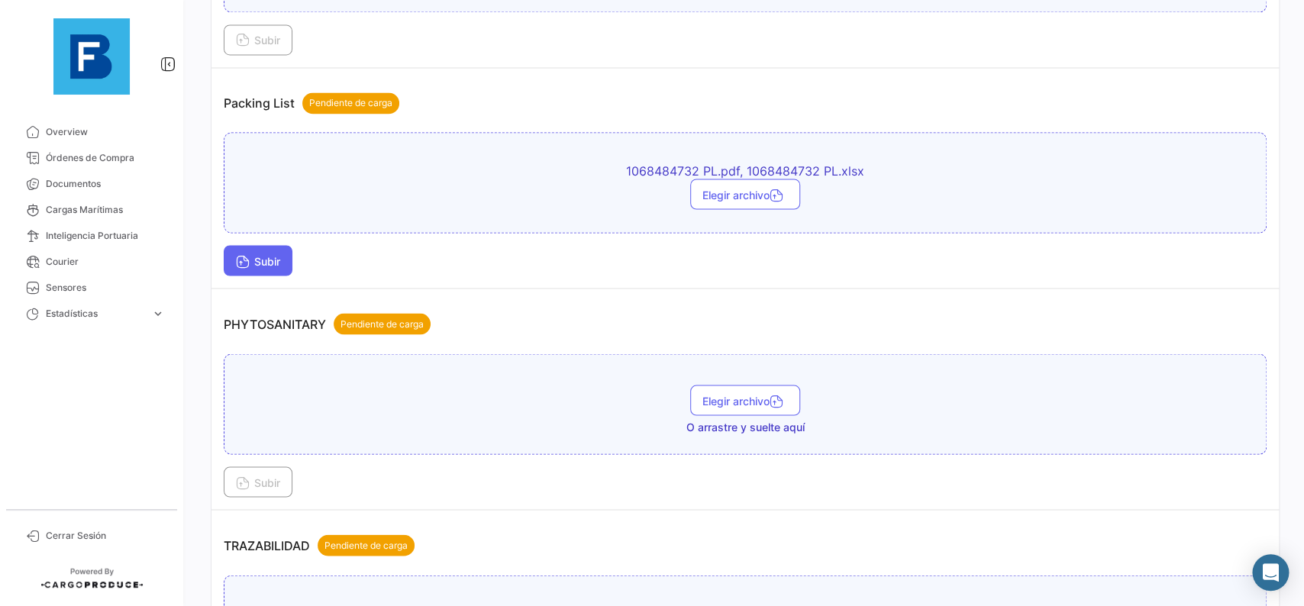
click at [273, 259] on span "Subir" at bounding box center [258, 260] width 44 height 13
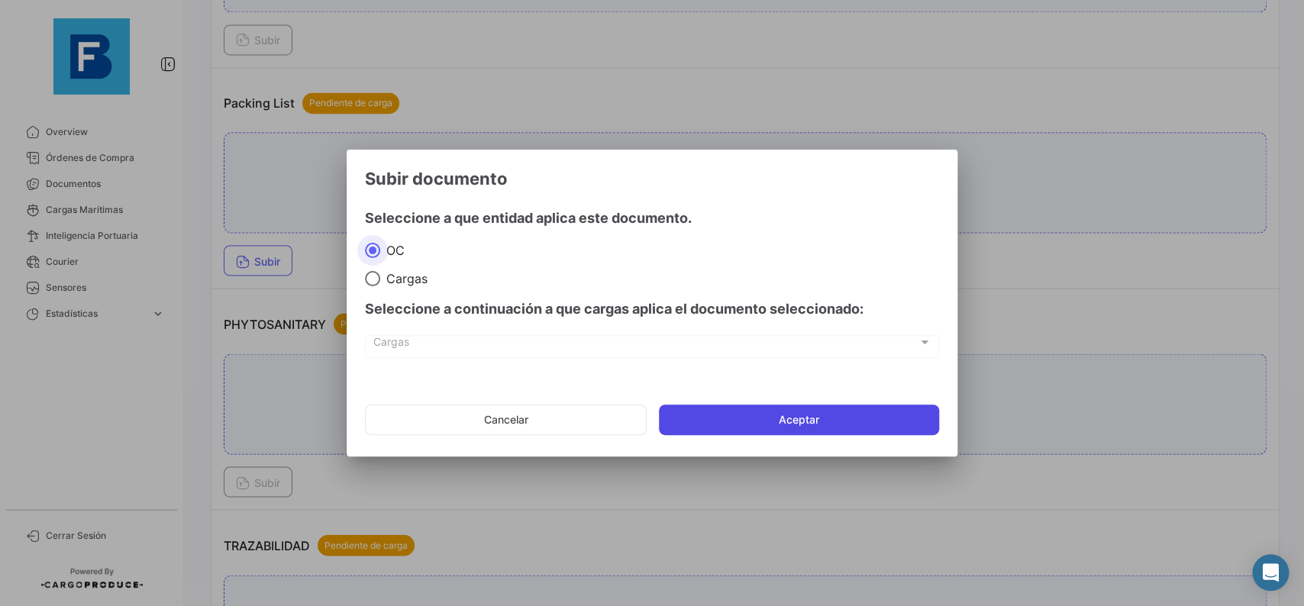
click at [747, 430] on button "Aceptar" at bounding box center [799, 420] width 280 height 31
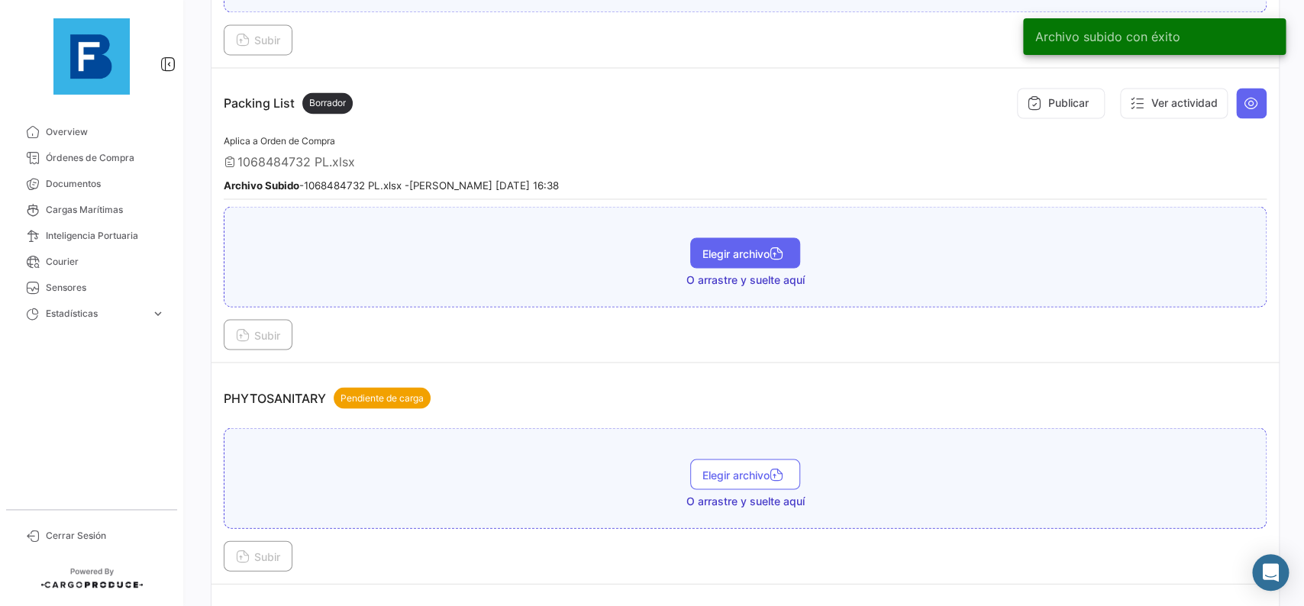
click at [729, 257] on button "Elegir archivo" at bounding box center [745, 252] width 110 height 31
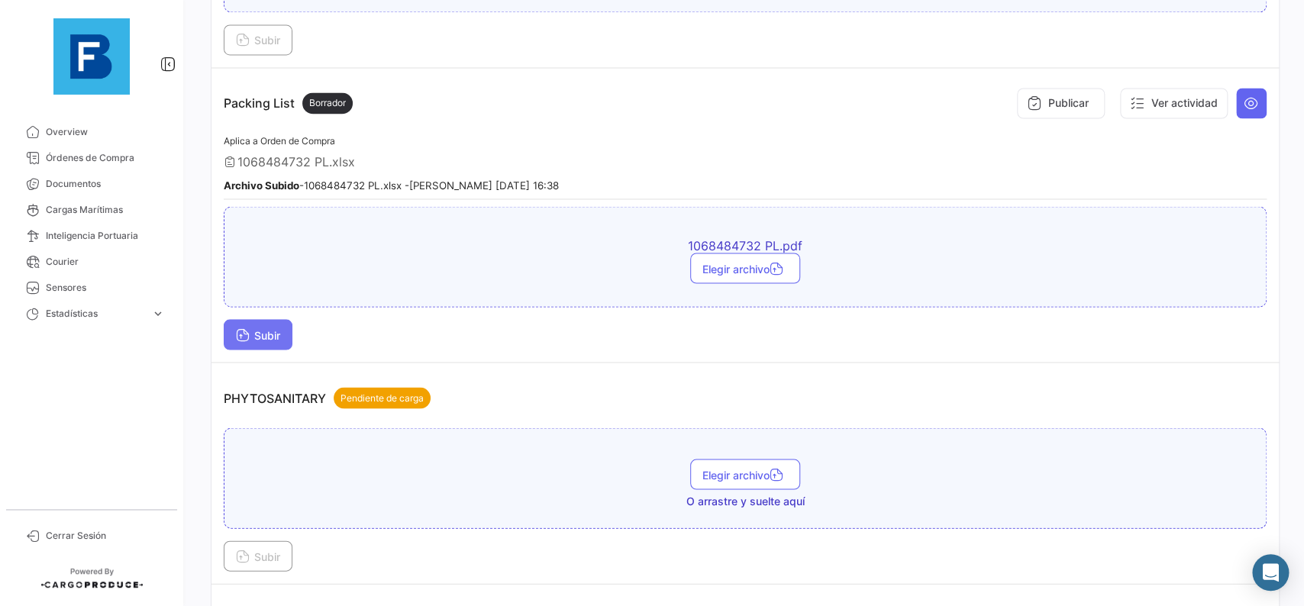
click at [259, 344] on button "Subir" at bounding box center [258, 334] width 69 height 31
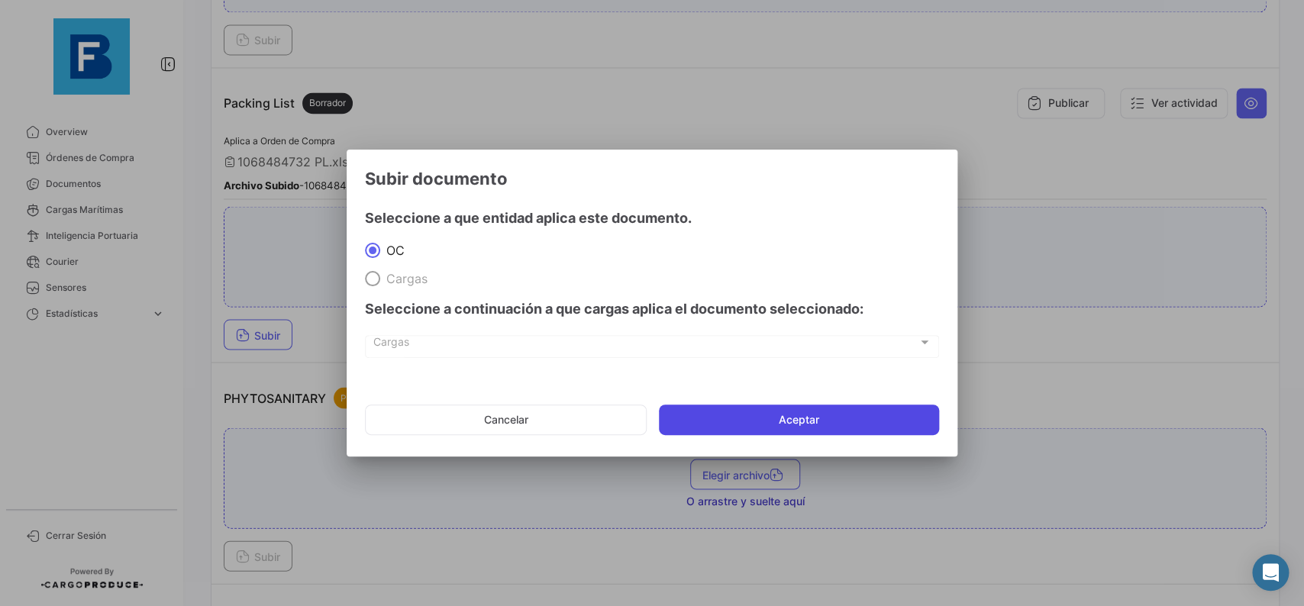
click at [751, 424] on button "Aceptar" at bounding box center [799, 420] width 280 height 31
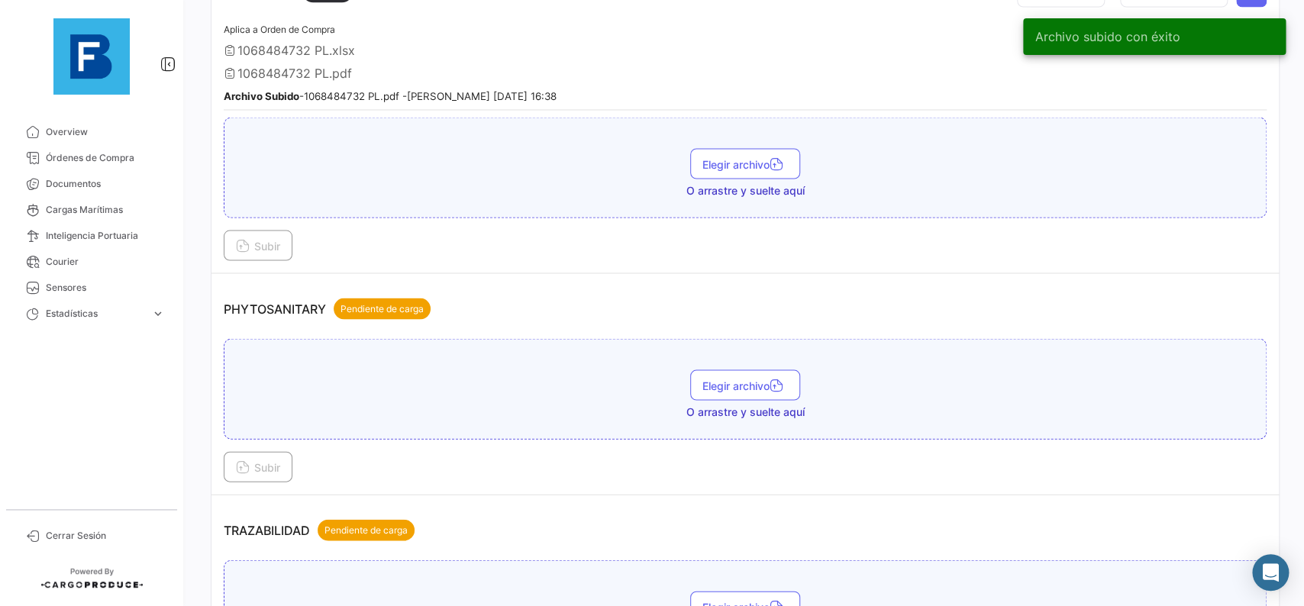
scroll to position [1289, 0]
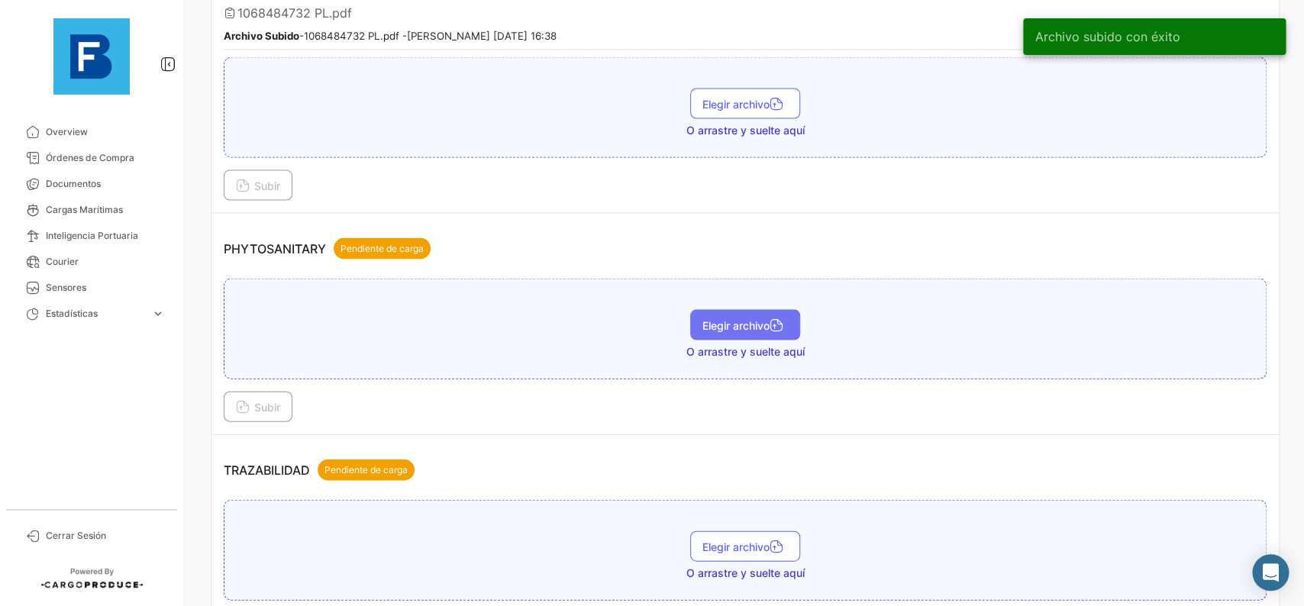
click at [721, 335] on button "Elegir archivo" at bounding box center [745, 324] width 110 height 31
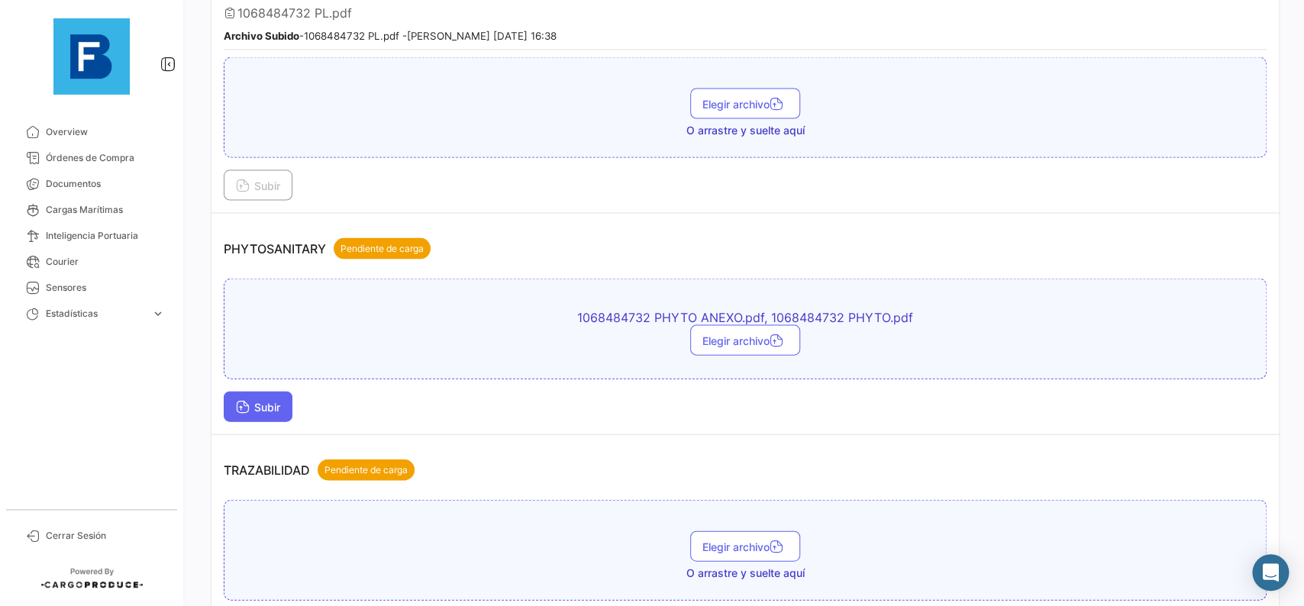
click at [278, 391] on button "Subir" at bounding box center [258, 406] width 69 height 31
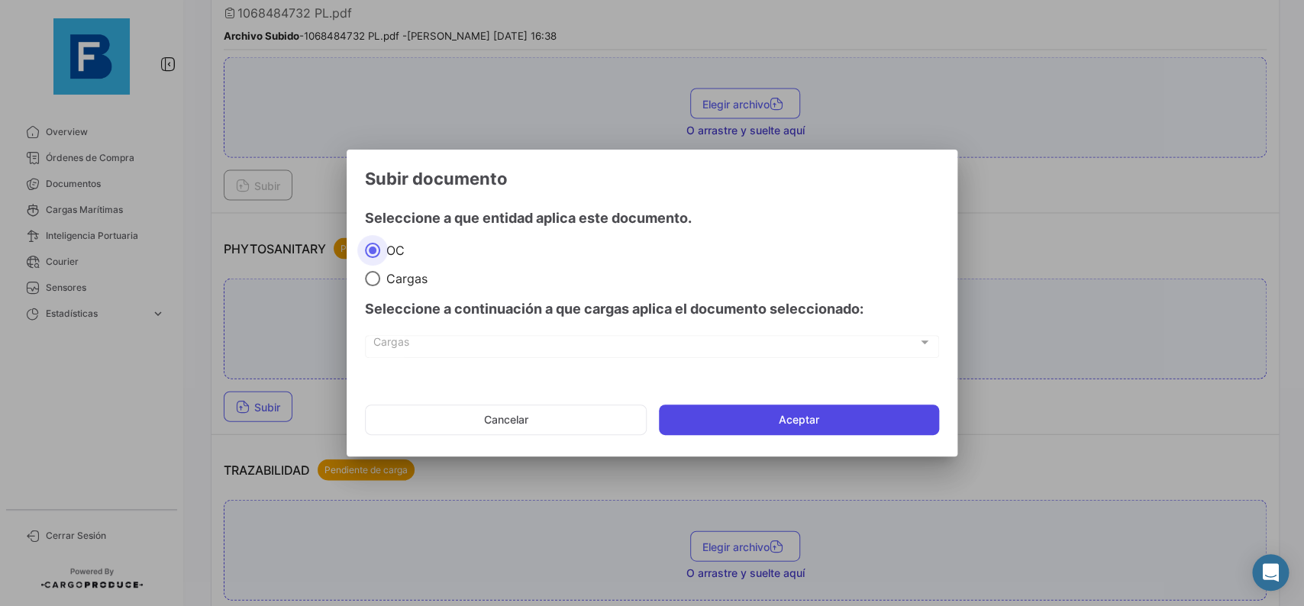
click at [706, 415] on button "Aceptar" at bounding box center [799, 420] width 280 height 31
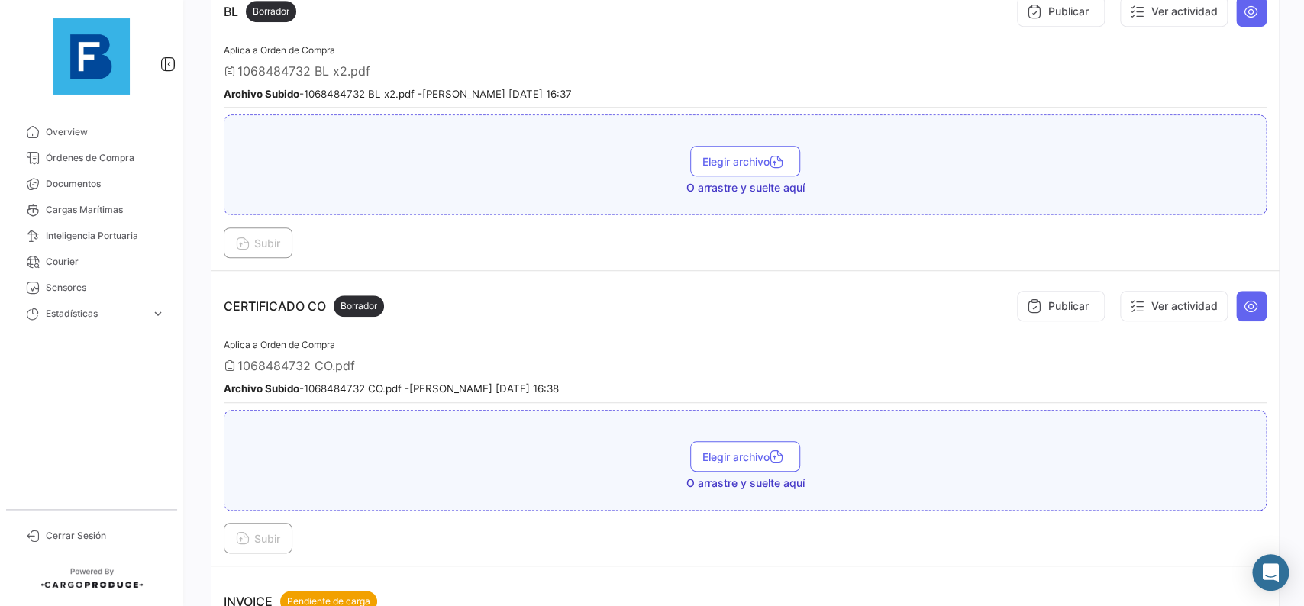
scroll to position [53, 0]
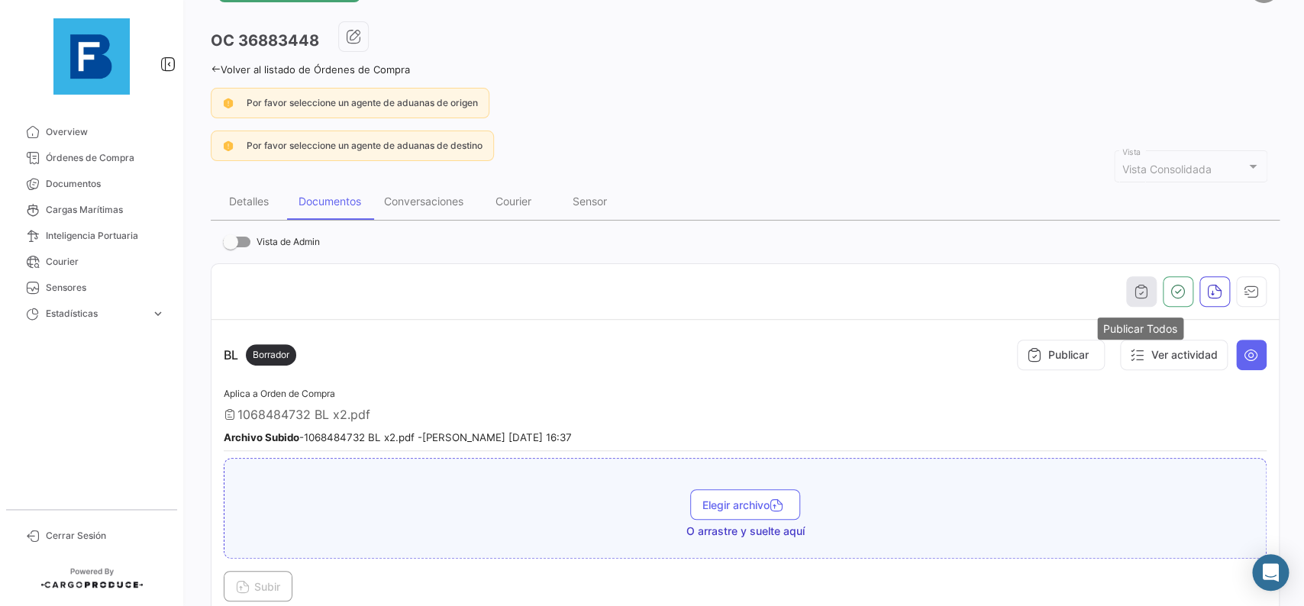
click at [1148, 285] on icon "button" at bounding box center [1141, 291] width 15 height 15
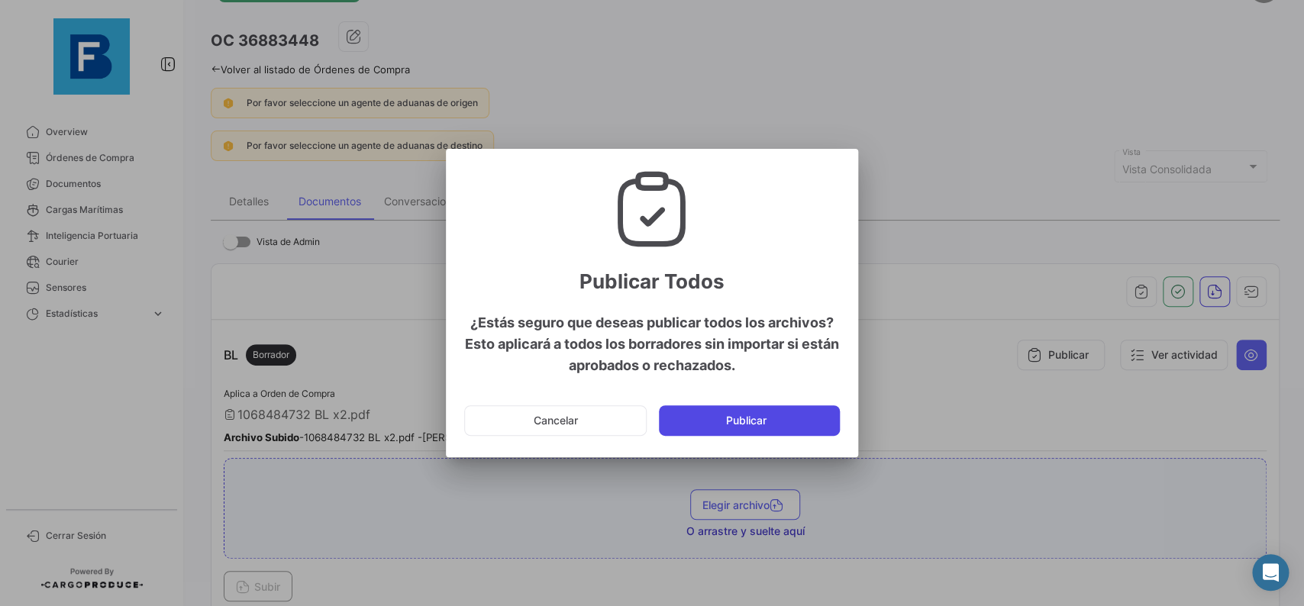
click at [806, 418] on button "Publicar" at bounding box center [749, 421] width 181 height 31
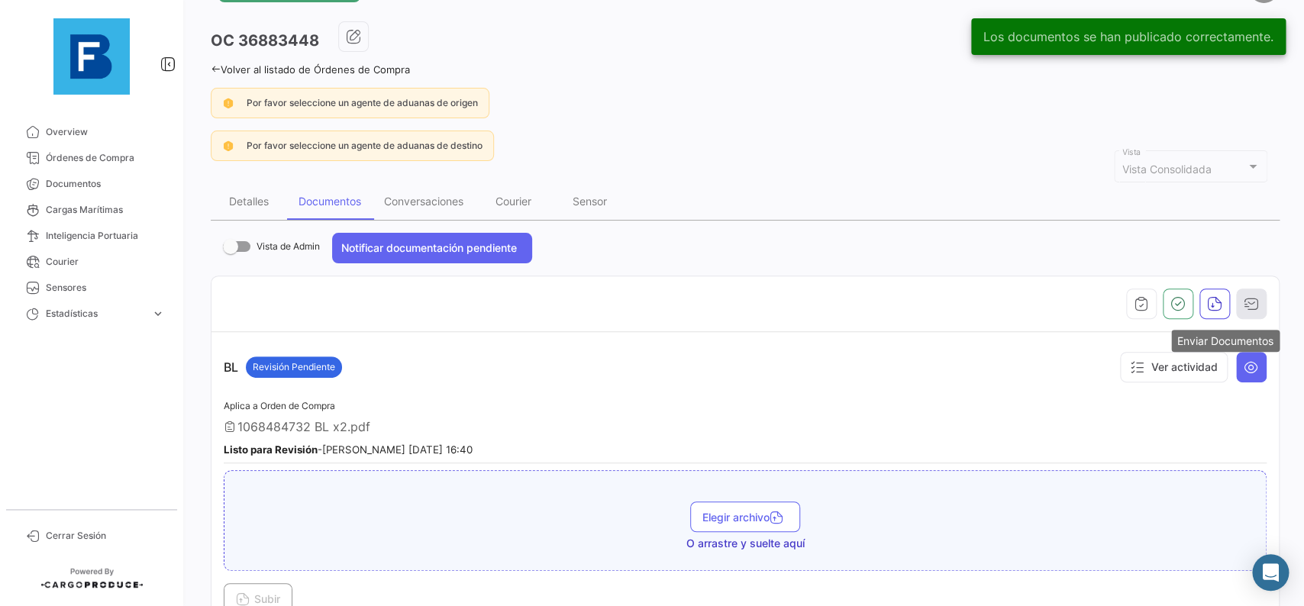
click at [1248, 302] on icon "button" at bounding box center [1251, 303] width 15 height 15
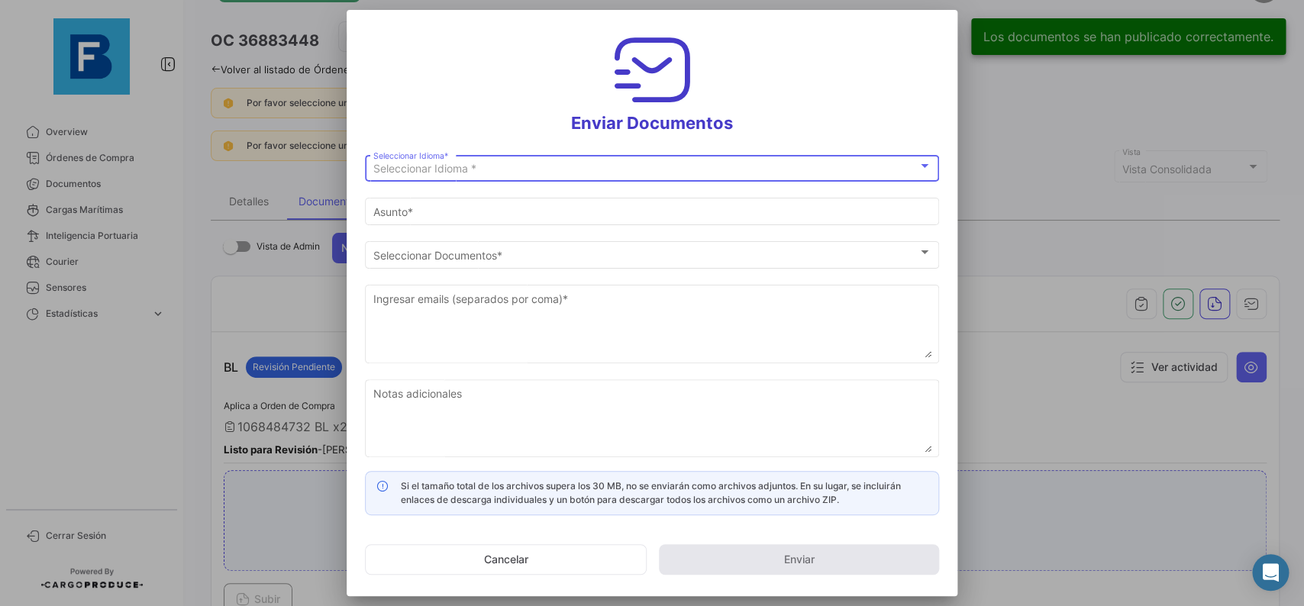
click at [622, 170] on div "Seleccionar Idioma *" at bounding box center [645, 169] width 544 height 13
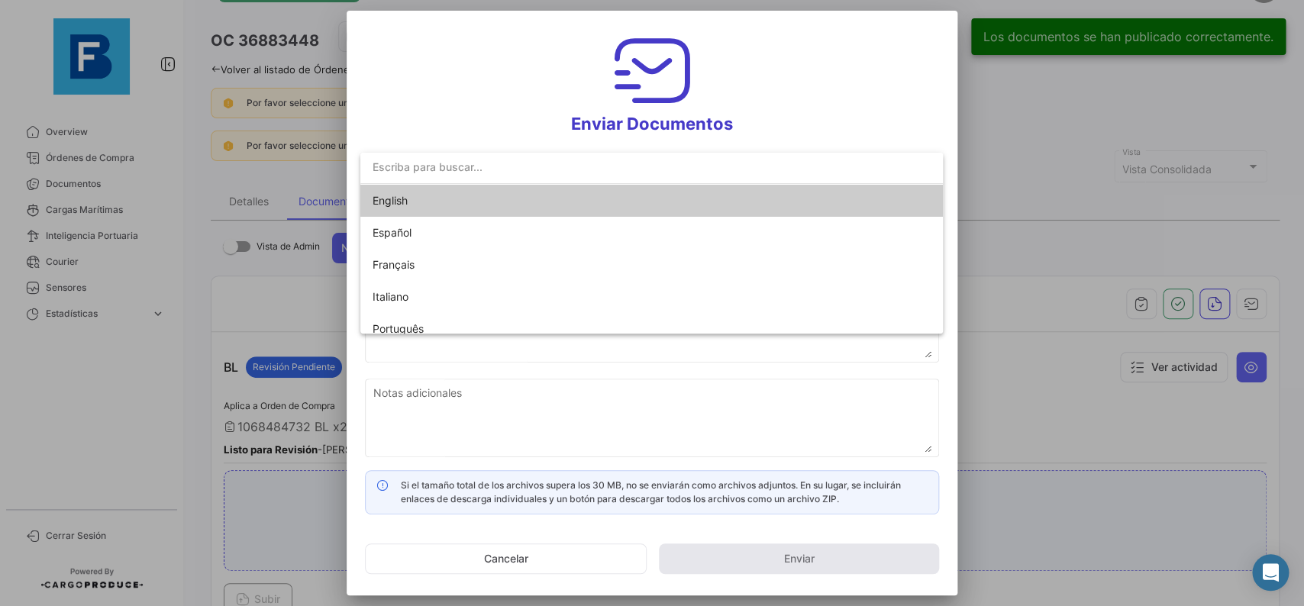
click at [562, 211] on span "English" at bounding box center [480, 201] width 214 height 32
type input "[PERSON_NAME] has shared the documents of PO # 36883448 with you"
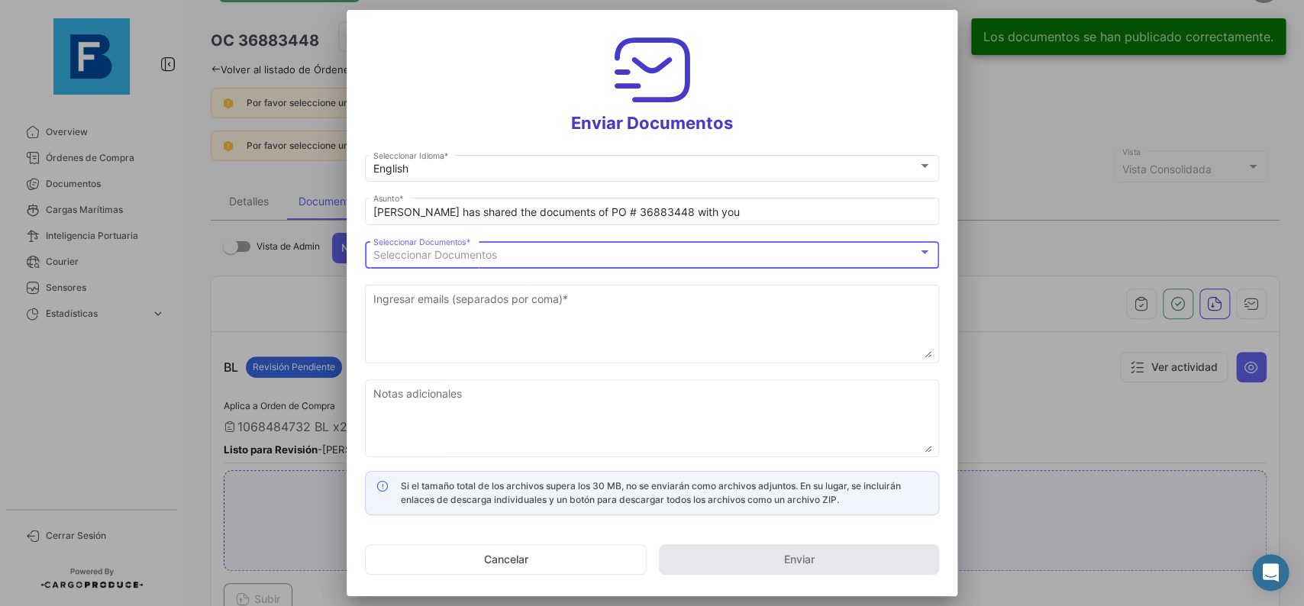
click at [481, 256] on span "Seleccionar Documentos" at bounding box center [435, 254] width 124 height 13
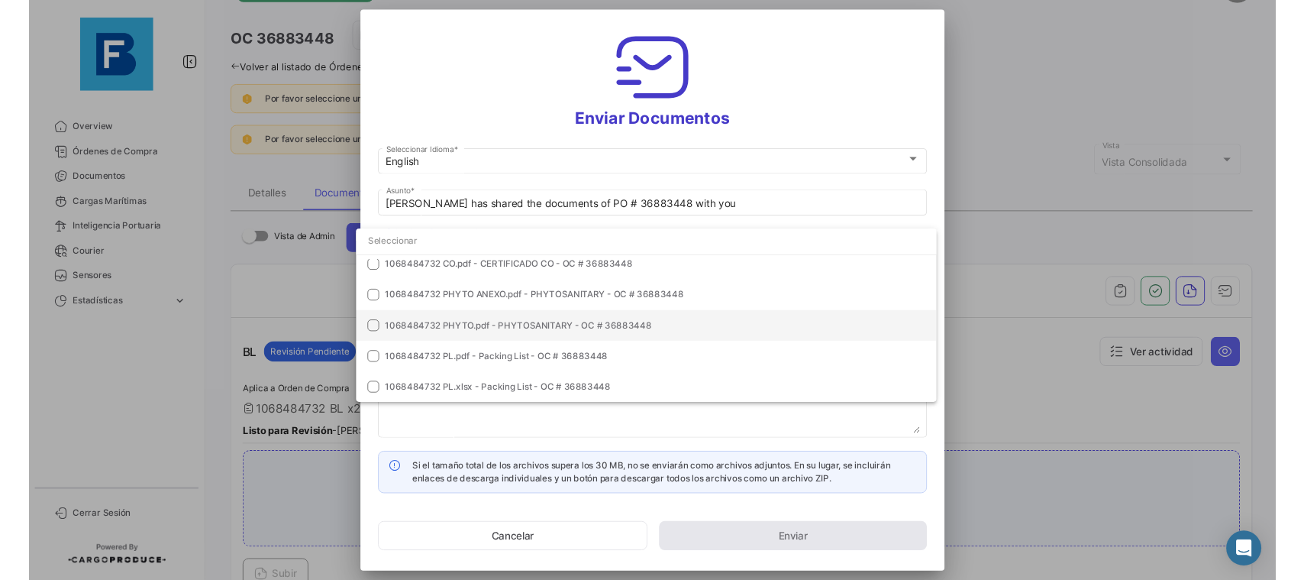
scroll to position [0, 0]
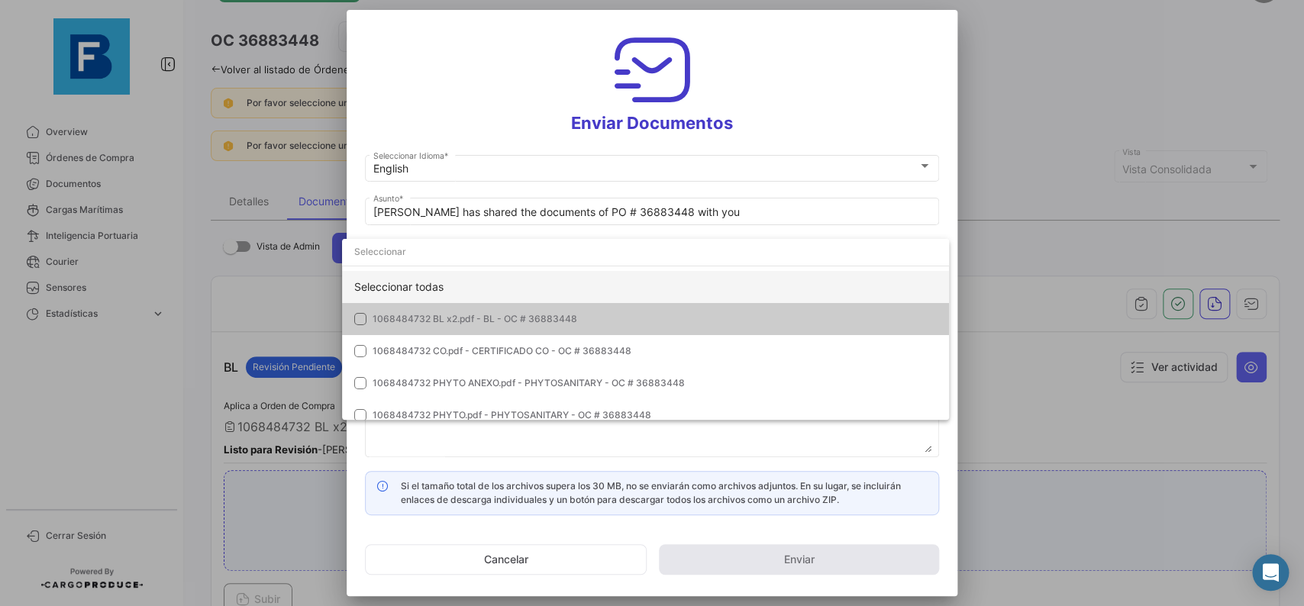
click at [672, 287] on div "Seleccionar todas" at bounding box center [645, 287] width 607 height 32
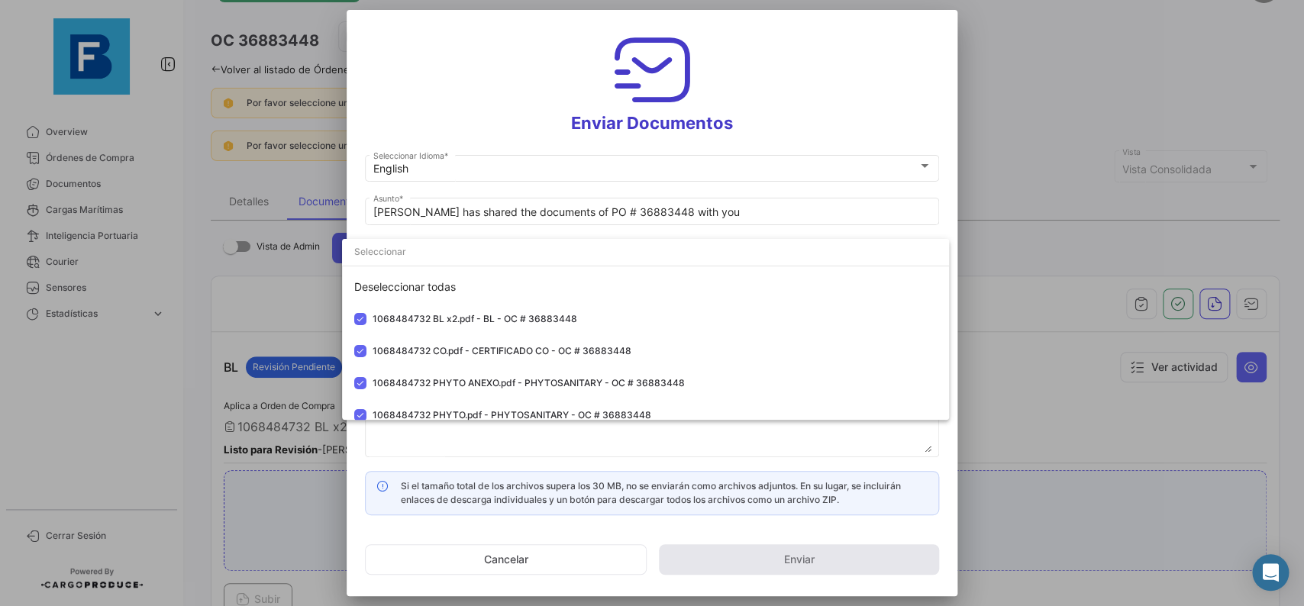
click at [948, 206] on div at bounding box center [652, 303] width 1304 height 606
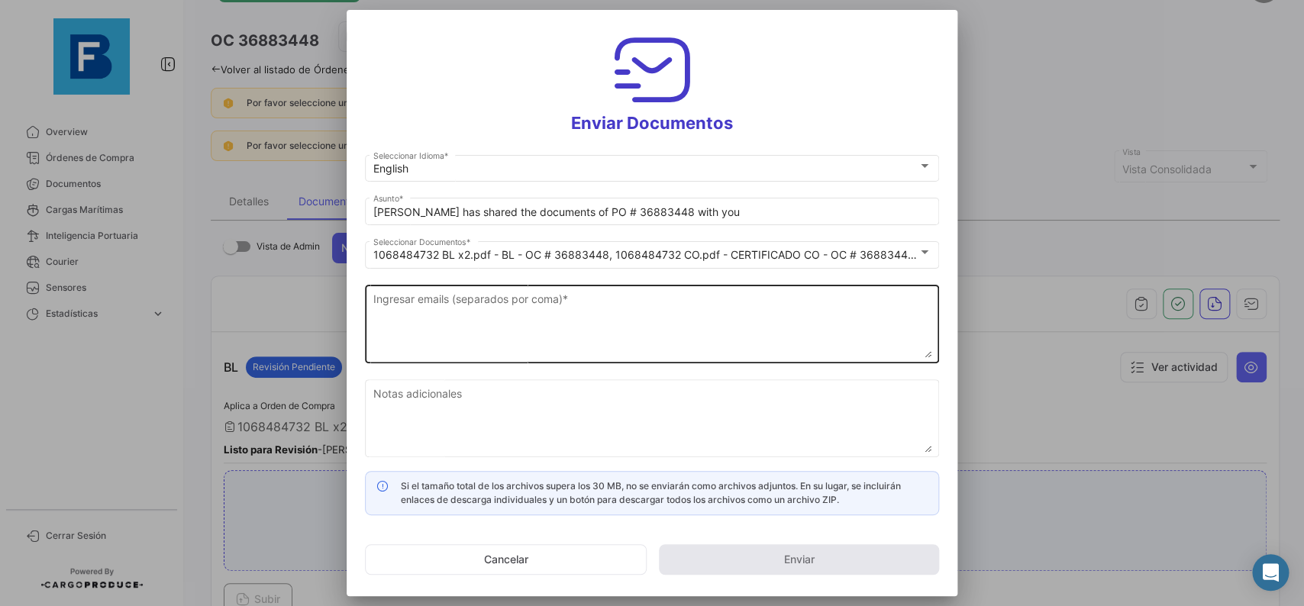
click at [550, 299] on textarea "Ingresar emails (separados por coma) *" at bounding box center [652, 324] width 558 height 67
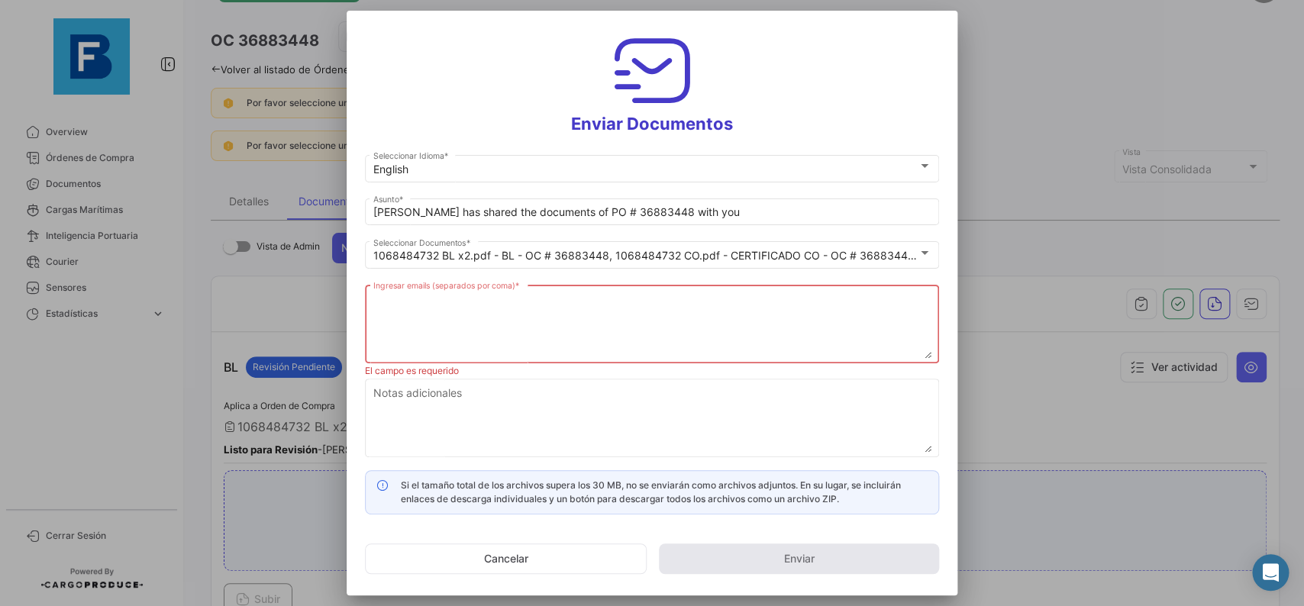
paste textarea "[PERSON_NAME][EMAIL_ADDRESS][DOMAIN_NAME],[DOMAIN_NAME][EMAIL_ADDRESS][DOMAIN_N…"
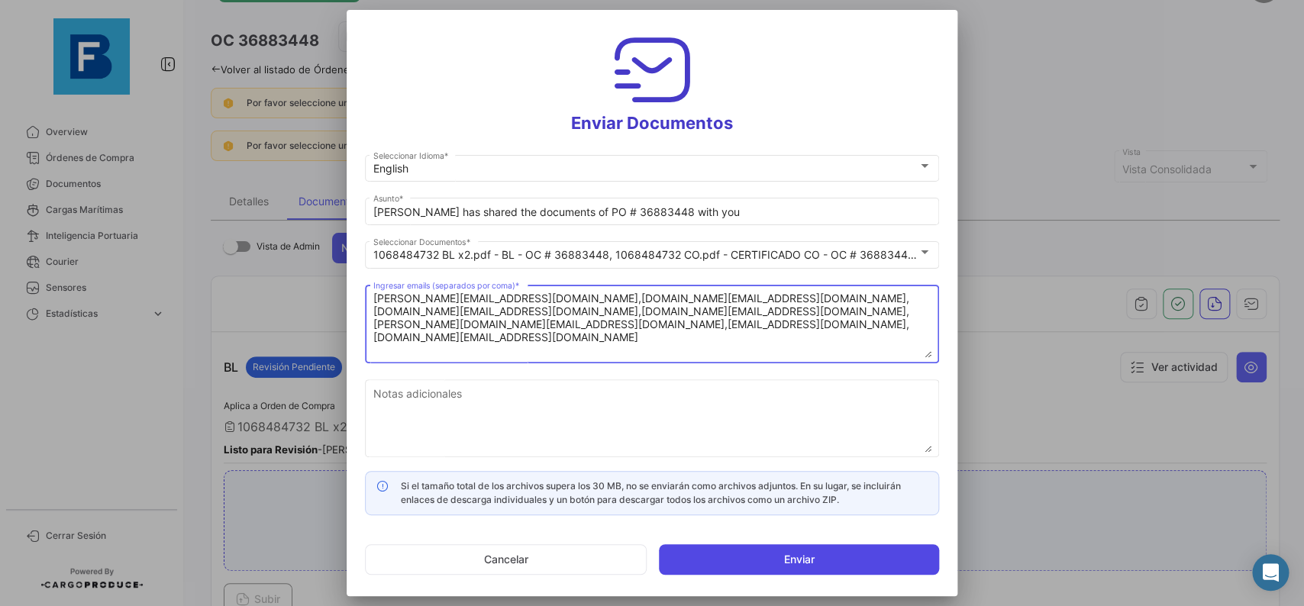
type textarea "[PERSON_NAME][EMAIL_ADDRESS][DOMAIN_NAME],[DOMAIN_NAME][EMAIL_ADDRESS][DOMAIN_N…"
click at [759, 545] on button "Enviar" at bounding box center [799, 559] width 280 height 31
